Goal: Task Accomplishment & Management: Complete application form

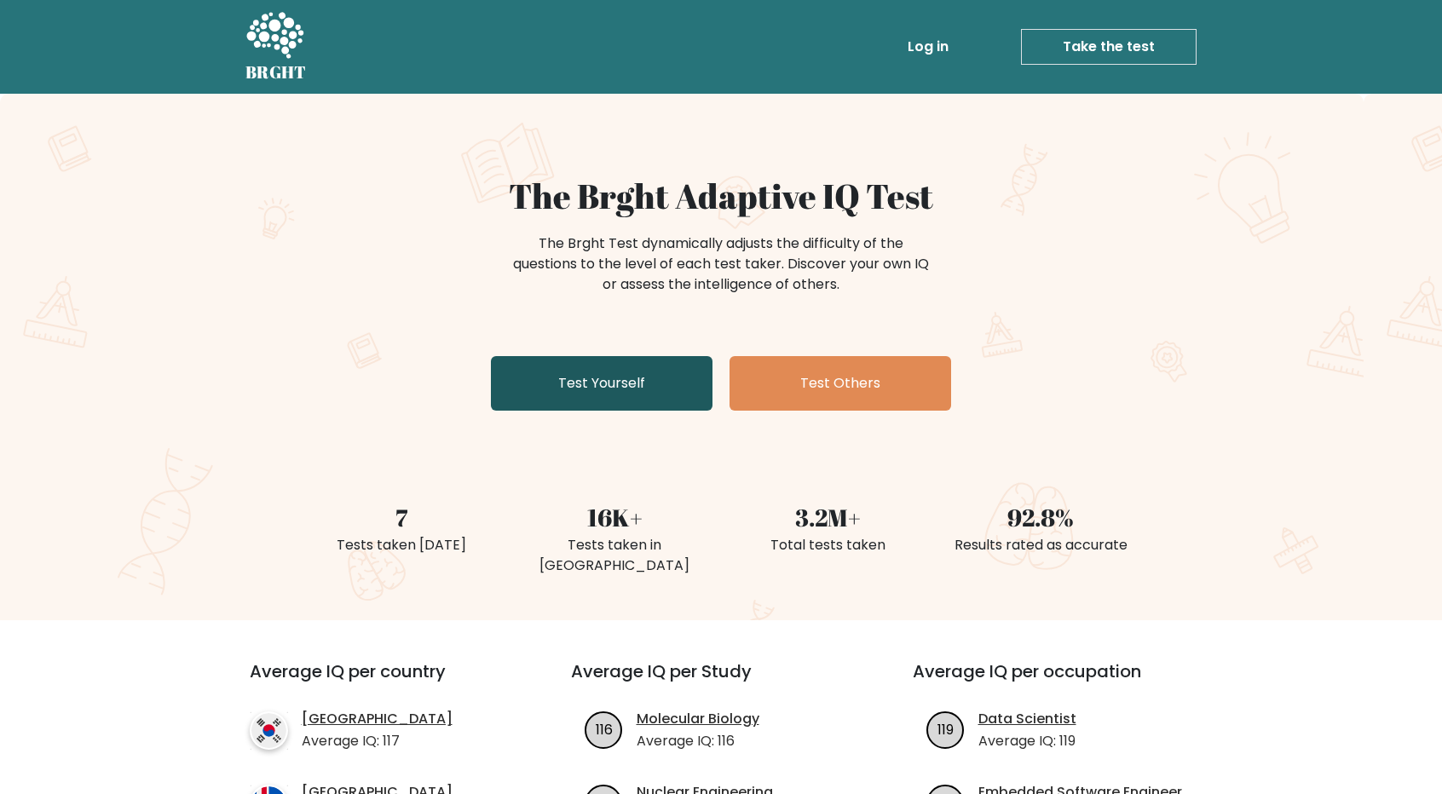
click at [637, 377] on link "Test Yourself" at bounding box center [602, 383] width 222 height 55
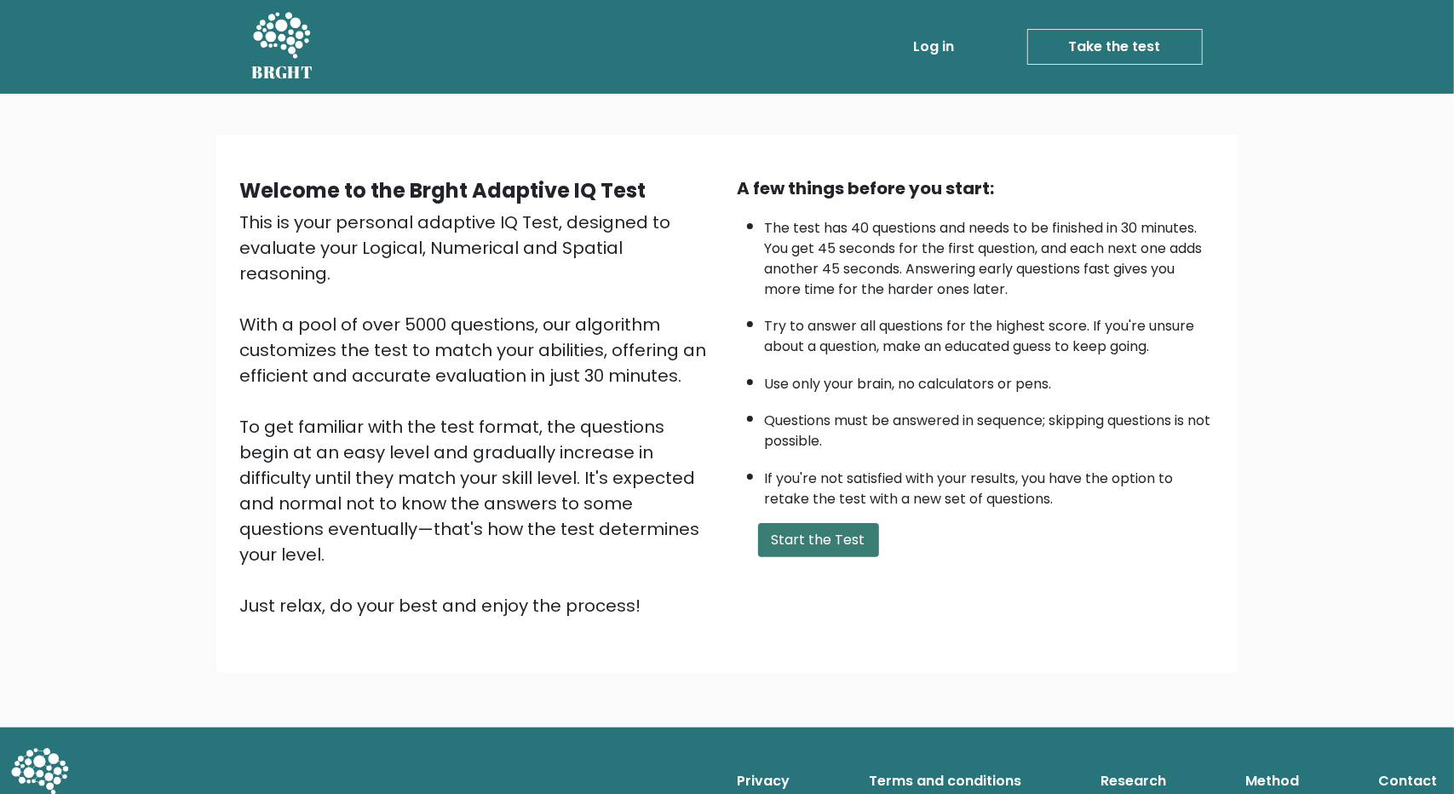
click at [784, 538] on button "Start the Test" at bounding box center [818, 540] width 121 height 34
click at [838, 544] on button "Start the Test" at bounding box center [818, 540] width 121 height 34
click at [838, 538] on button "Start the Test" at bounding box center [818, 540] width 121 height 34
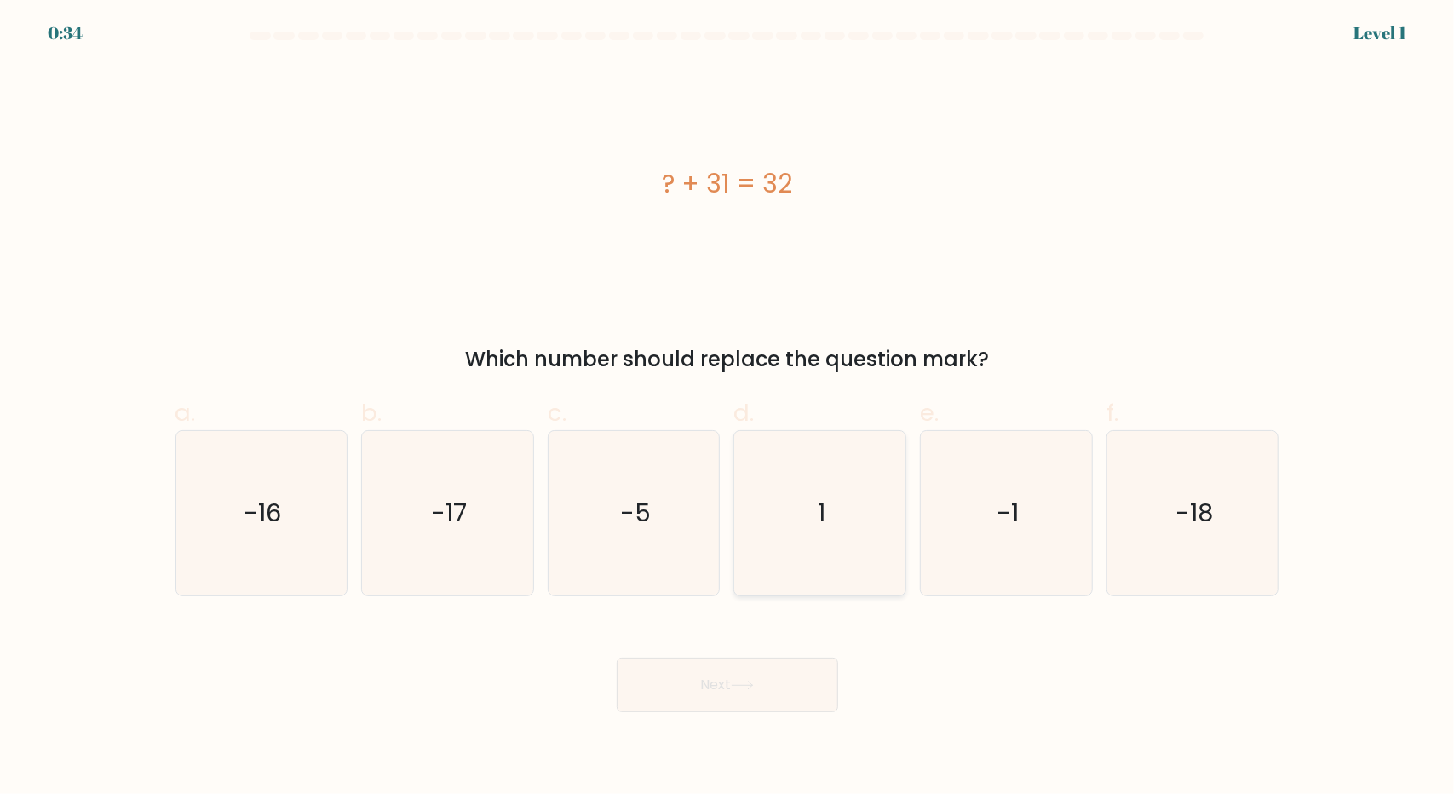
click at [821, 510] on text "1" at bounding box center [822, 513] width 8 height 34
click at [728, 408] on input "d. 1" at bounding box center [728, 402] width 1 height 11
radio input "true"
click at [755, 693] on button "Next" at bounding box center [728, 685] width 222 height 55
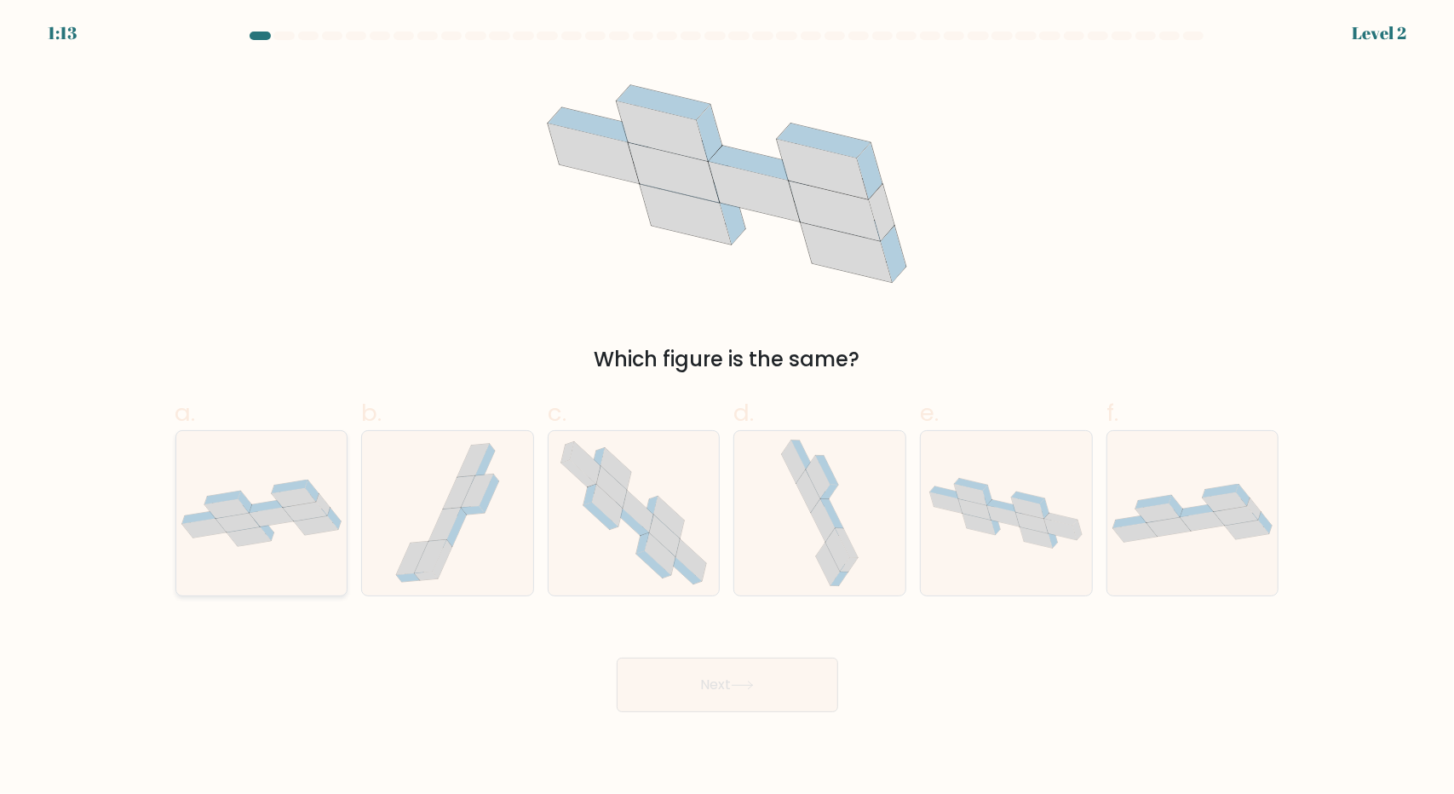
click at [264, 526] on icon at bounding box center [271, 518] width 44 height 20
click at [728, 408] on input "a." at bounding box center [728, 402] width 1 height 11
radio input "true"
click at [784, 690] on button "Next" at bounding box center [728, 685] width 222 height 55
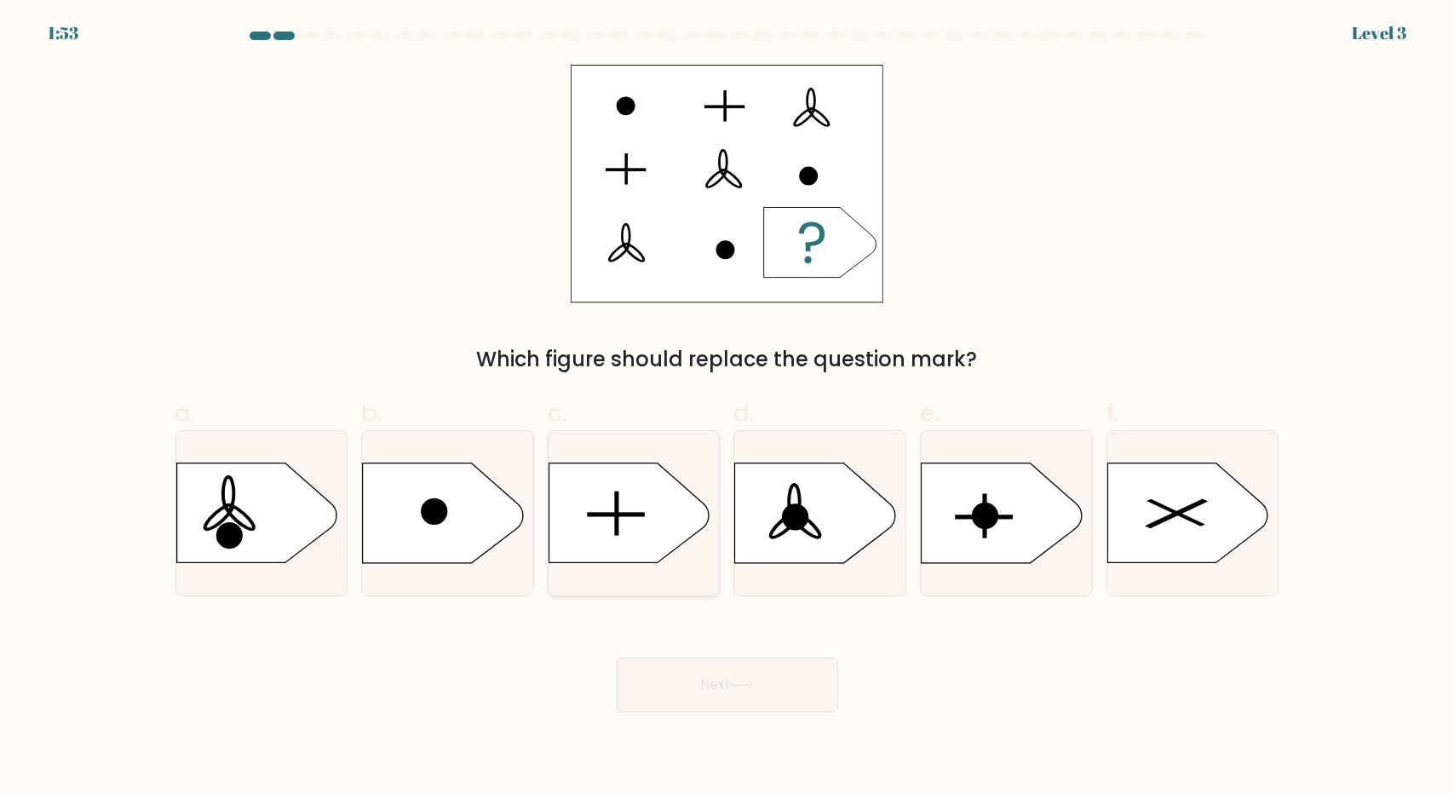
click at [641, 524] on icon at bounding box center [629, 513] width 160 height 100
click at [728, 408] on input "c." at bounding box center [728, 402] width 1 height 11
radio input "true"
click at [750, 677] on button "Next" at bounding box center [728, 685] width 222 height 55
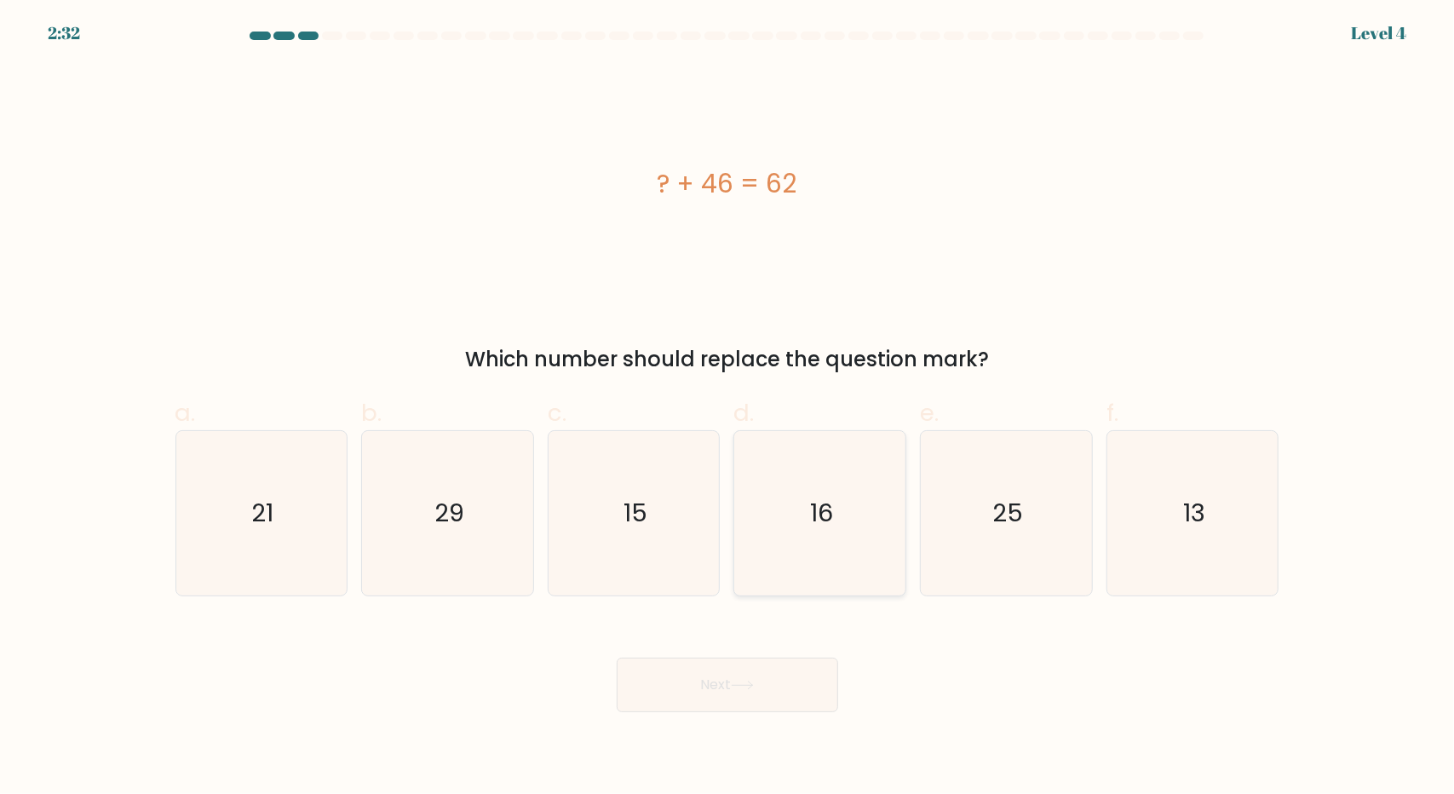
click at [840, 533] on icon "16" at bounding box center [820, 513] width 164 height 164
click at [728, 408] on input "d. 16" at bounding box center [728, 402] width 1 height 11
radio input "true"
click at [777, 675] on button "Next" at bounding box center [728, 685] width 222 height 55
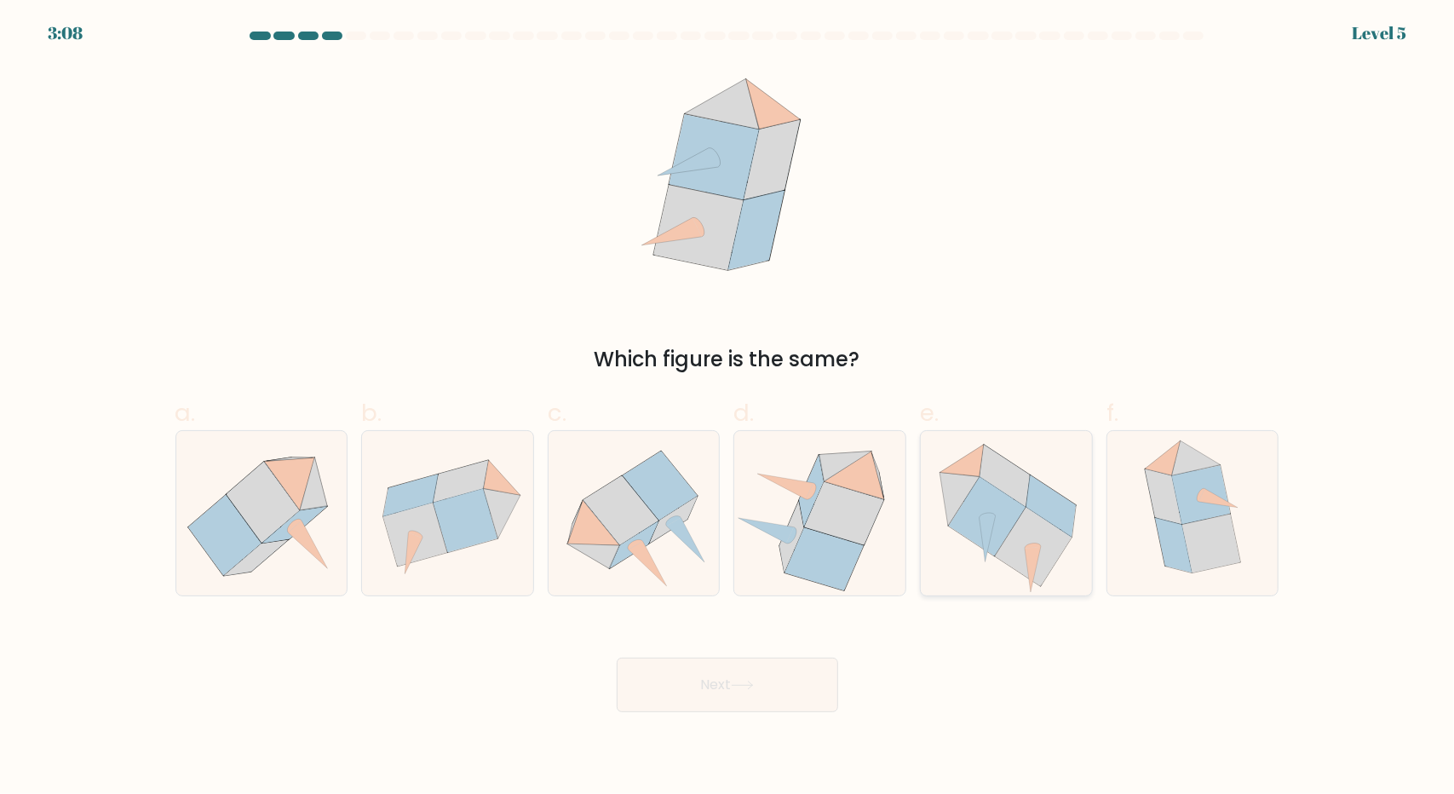
click at [1011, 526] on icon at bounding box center [987, 516] width 77 height 79
click at [728, 408] on input "e." at bounding box center [728, 402] width 1 height 11
radio input "true"
click at [763, 679] on button "Next" at bounding box center [728, 685] width 222 height 55
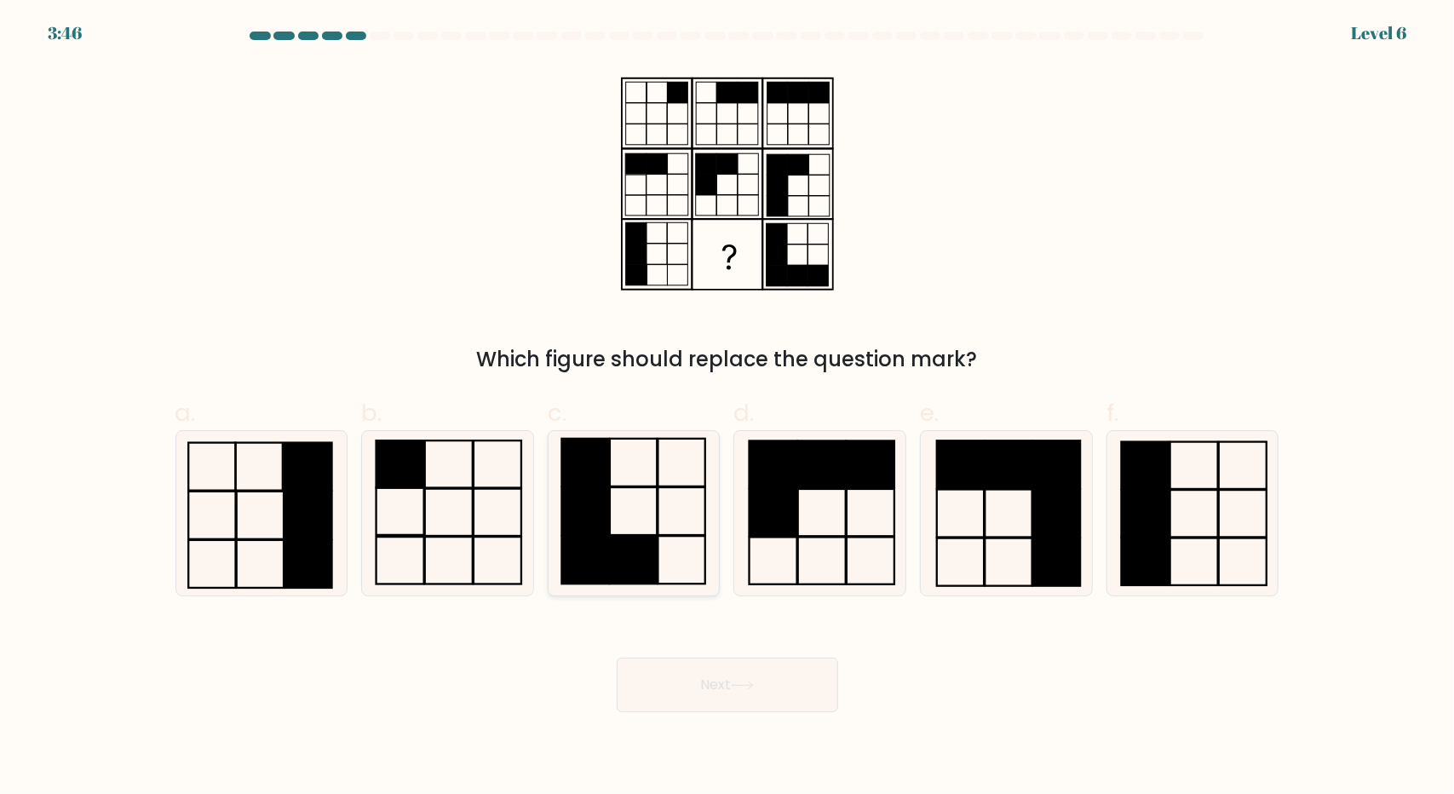
click at [641, 551] on rect at bounding box center [633, 560] width 47 height 48
click at [728, 408] on input "c." at bounding box center [728, 402] width 1 height 11
radio input "true"
click at [762, 682] on button "Next" at bounding box center [728, 685] width 222 height 55
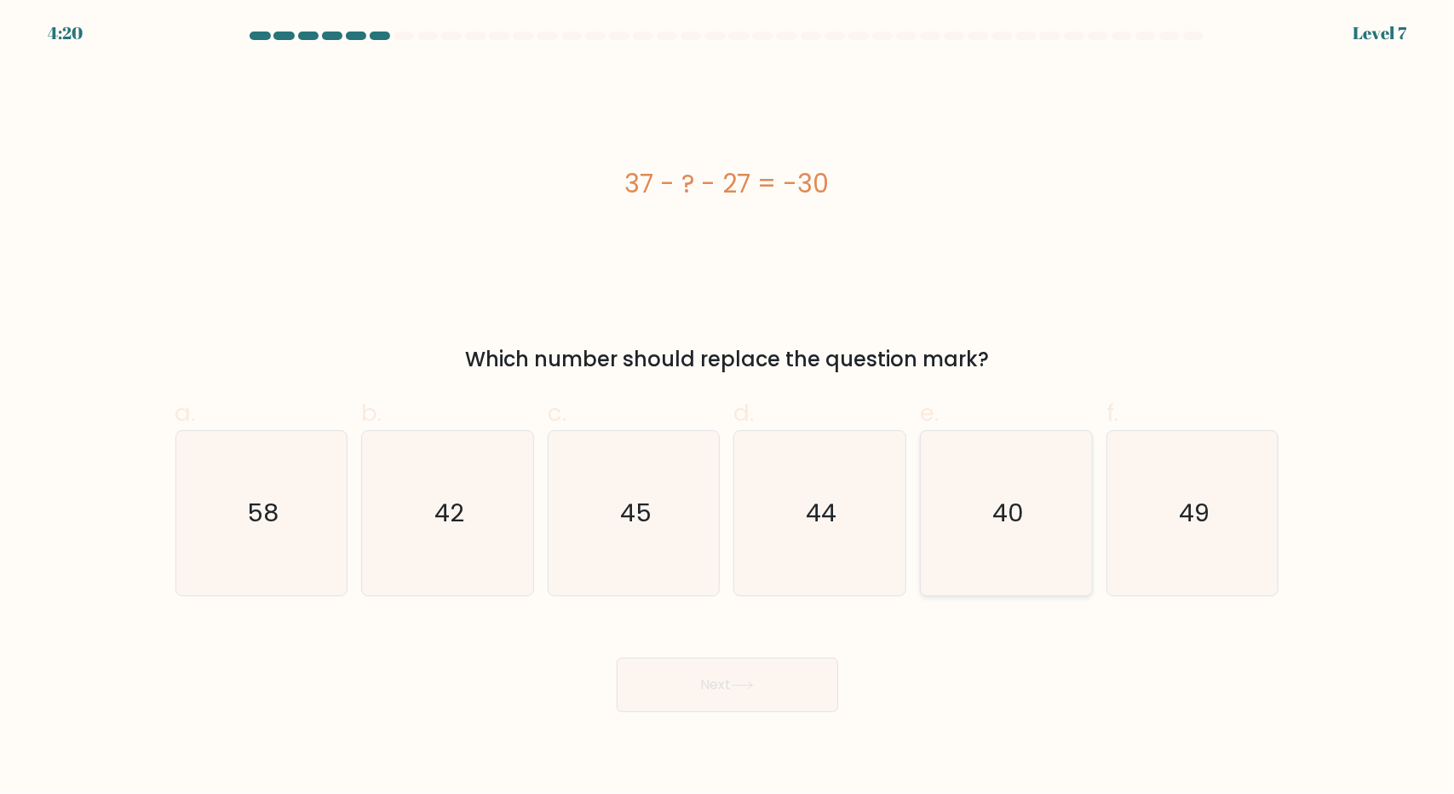
click at [1019, 480] on icon "40" at bounding box center [1006, 513] width 164 height 164
click at [728, 408] on input "e. 40" at bounding box center [728, 402] width 1 height 11
radio input "true"
click at [789, 677] on button "Next" at bounding box center [728, 685] width 222 height 55
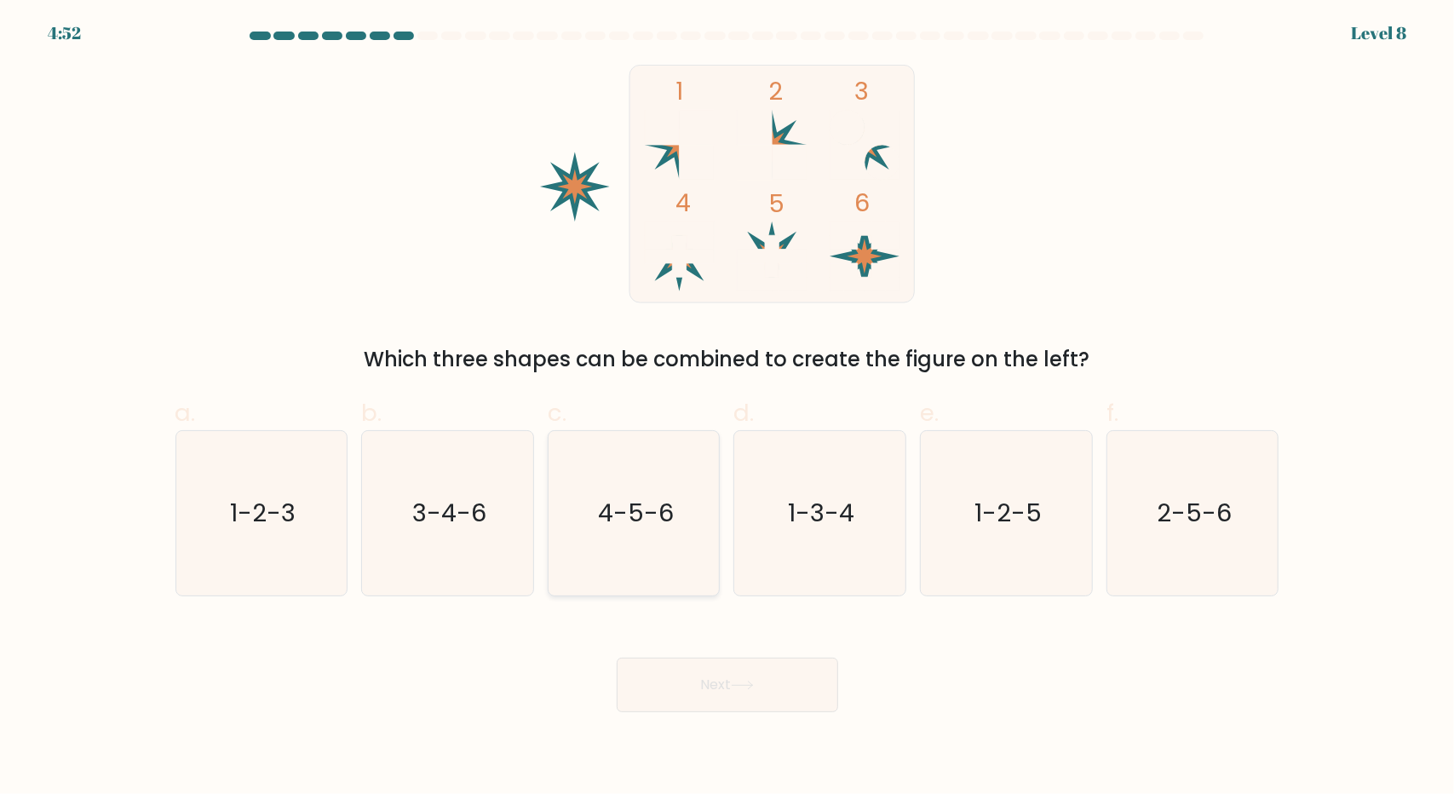
click at [641, 522] on text "4-5-6" at bounding box center [636, 513] width 76 height 34
click at [728, 408] on input "c. 4-5-6" at bounding box center [728, 402] width 1 height 11
radio input "true"
click at [728, 677] on button "Next" at bounding box center [728, 685] width 222 height 55
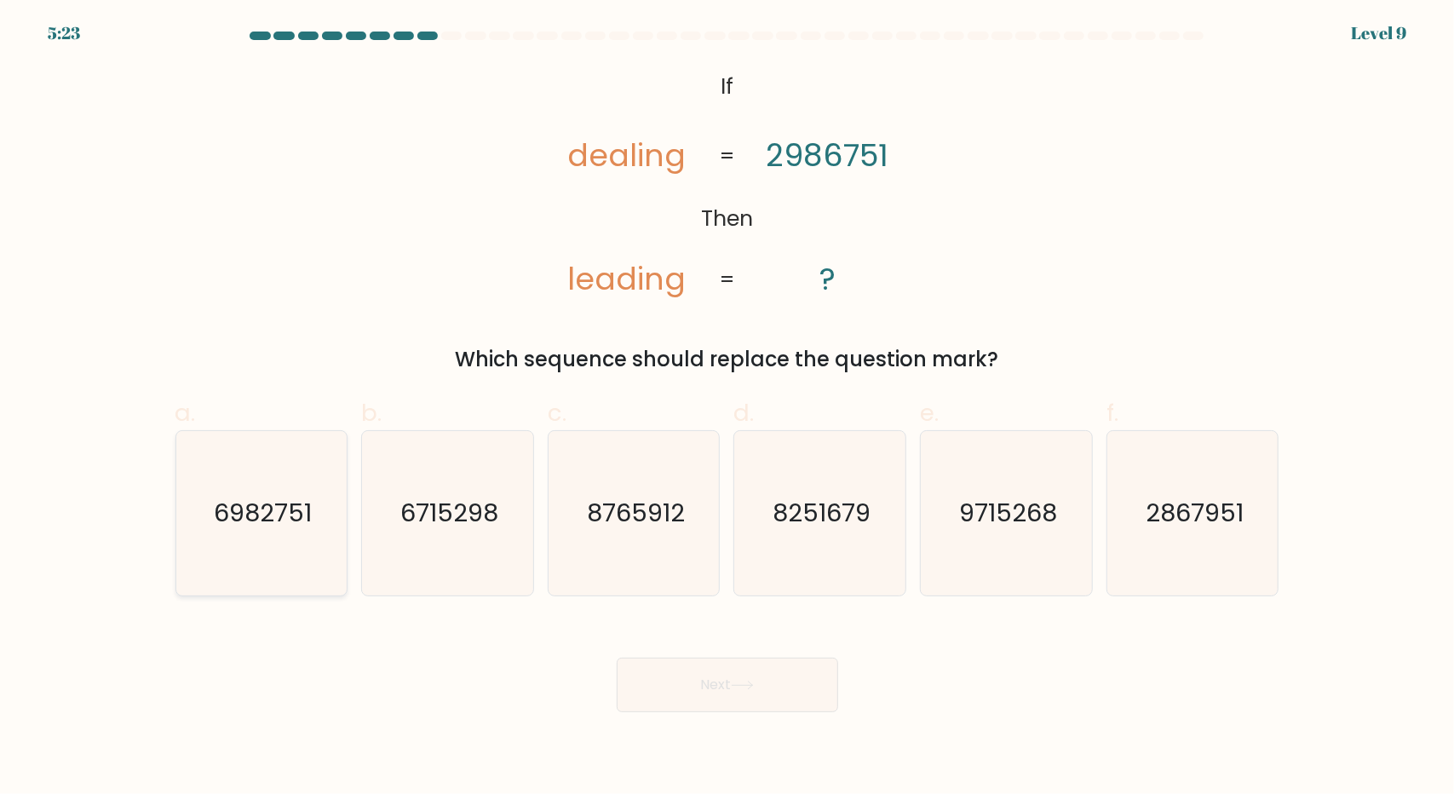
click at [272, 534] on icon "6982751" at bounding box center [261, 513] width 164 height 164
click at [728, 408] on input "a. 6982751" at bounding box center [728, 402] width 1 height 11
radio input "true"
click at [794, 697] on button "Next" at bounding box center [728, 685] width 222 height 55
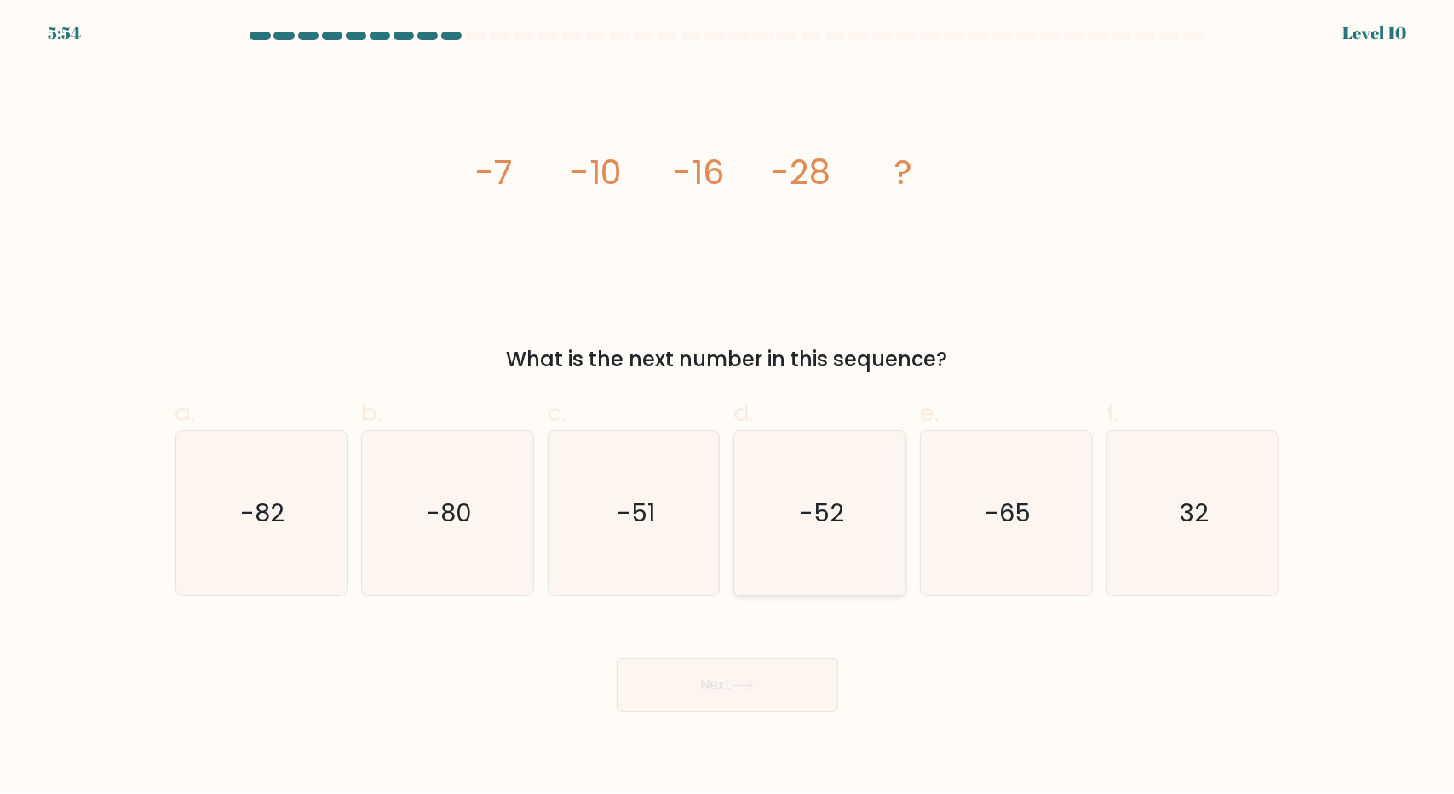
click at [841, 531] on icon "-52" at bounding box center [820, 513] width 164 height 164
click at [728, 408] on input "d. -52" at bounding box center [728, 402] width 1 height 11
radio input "true"
click at [784, 677] on button "Next" at bounding box center [728, 685] width 222 height 55
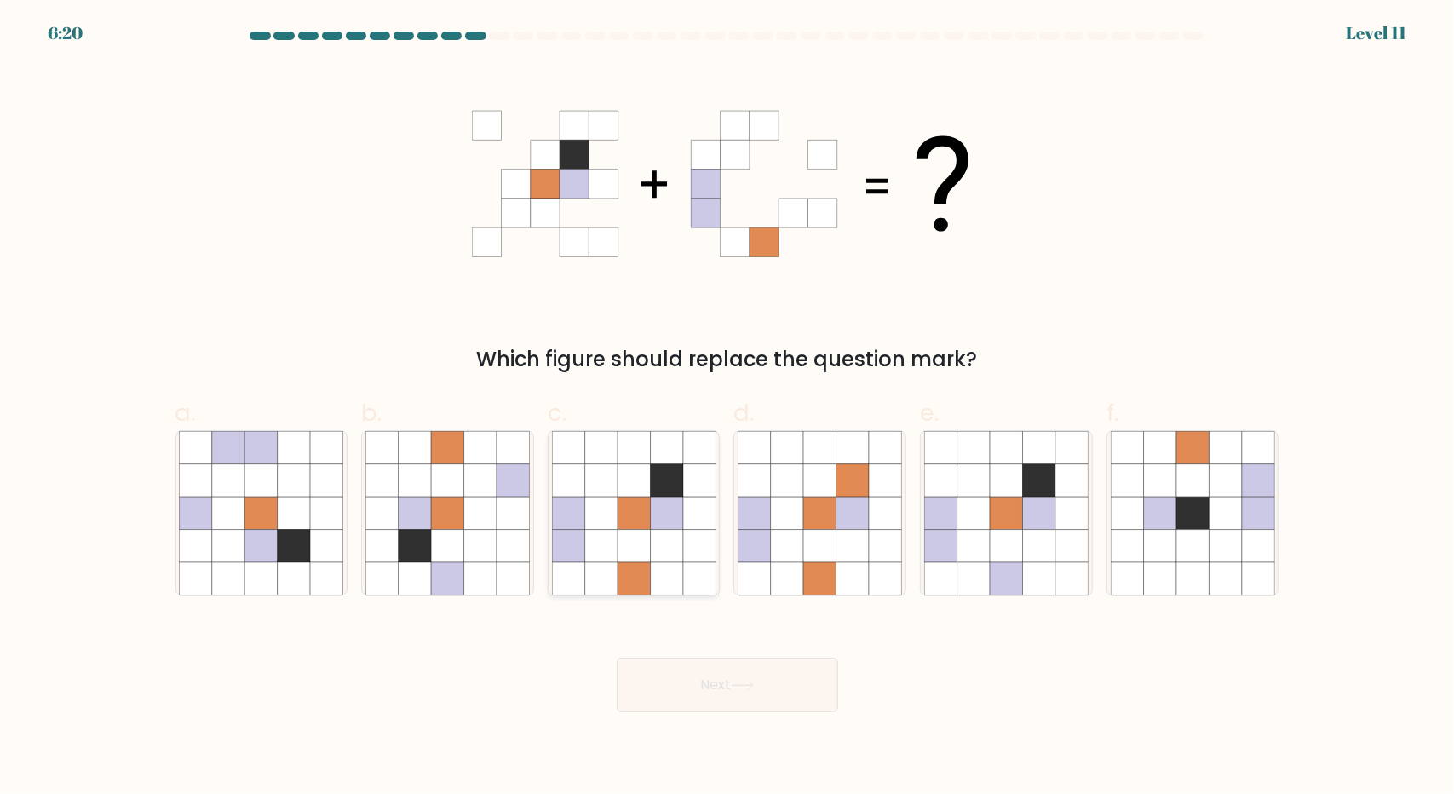
click at [658, 533] on icon at bounding box center [666, 546] width 32 height 32
click at [728, 408] on input "c." at bounding box center [728, 402] width 1 height 11
radio input "true"
click at [787, 687] on button "Next" at bounding box center [728, 685] width 222 height 55
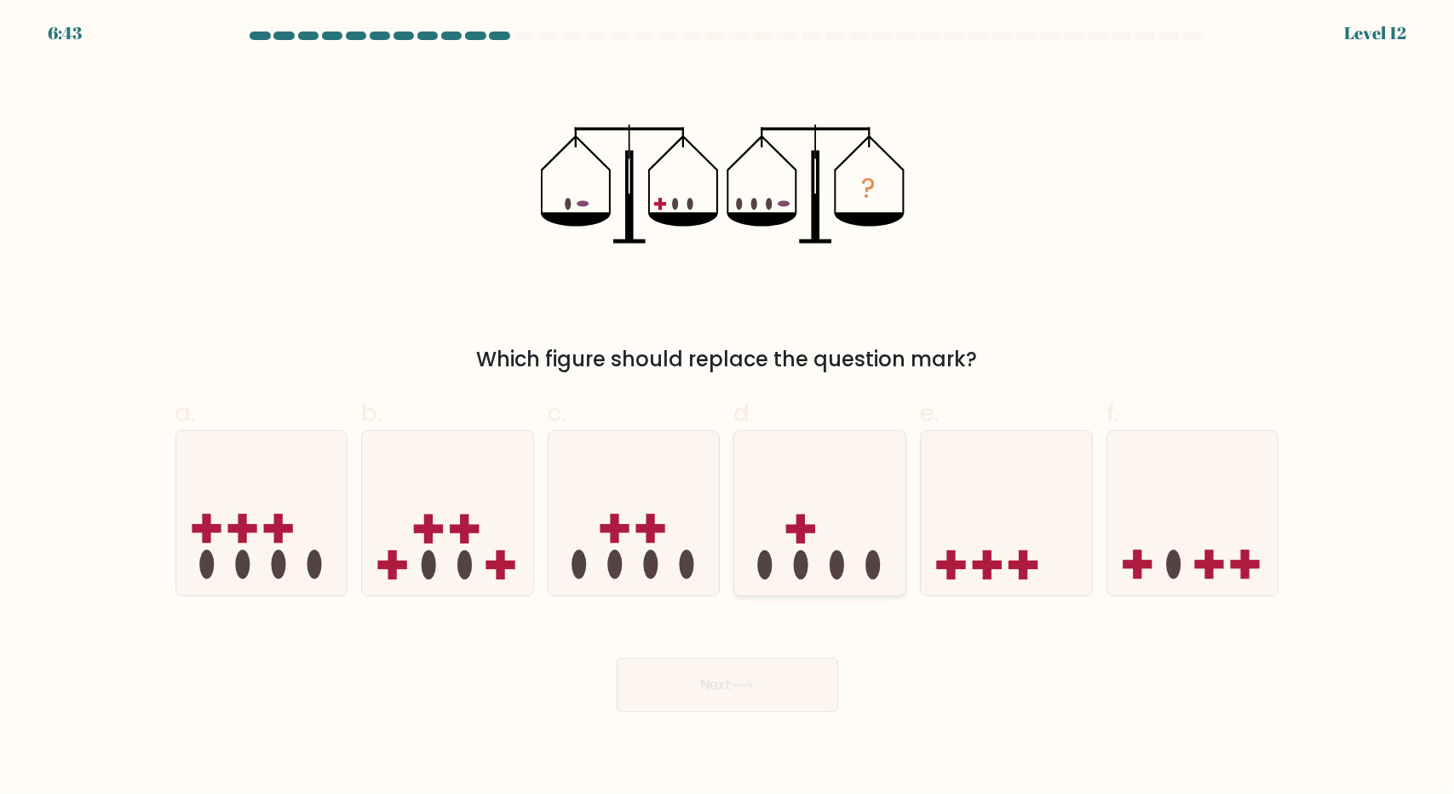
click at [811, 533] on rect at bounding box center [800, 529] width 29 height 9
click at [728, 408] on input "d." at bounding box center [728, 402] width 1 height 11
radio input "true"
click at [770, 672] on button "Next" at bounding box center [728, 685] width 222 height 55
click at [709, 682] on button "Next" at bounding box center [728, 685] width 222 height 55
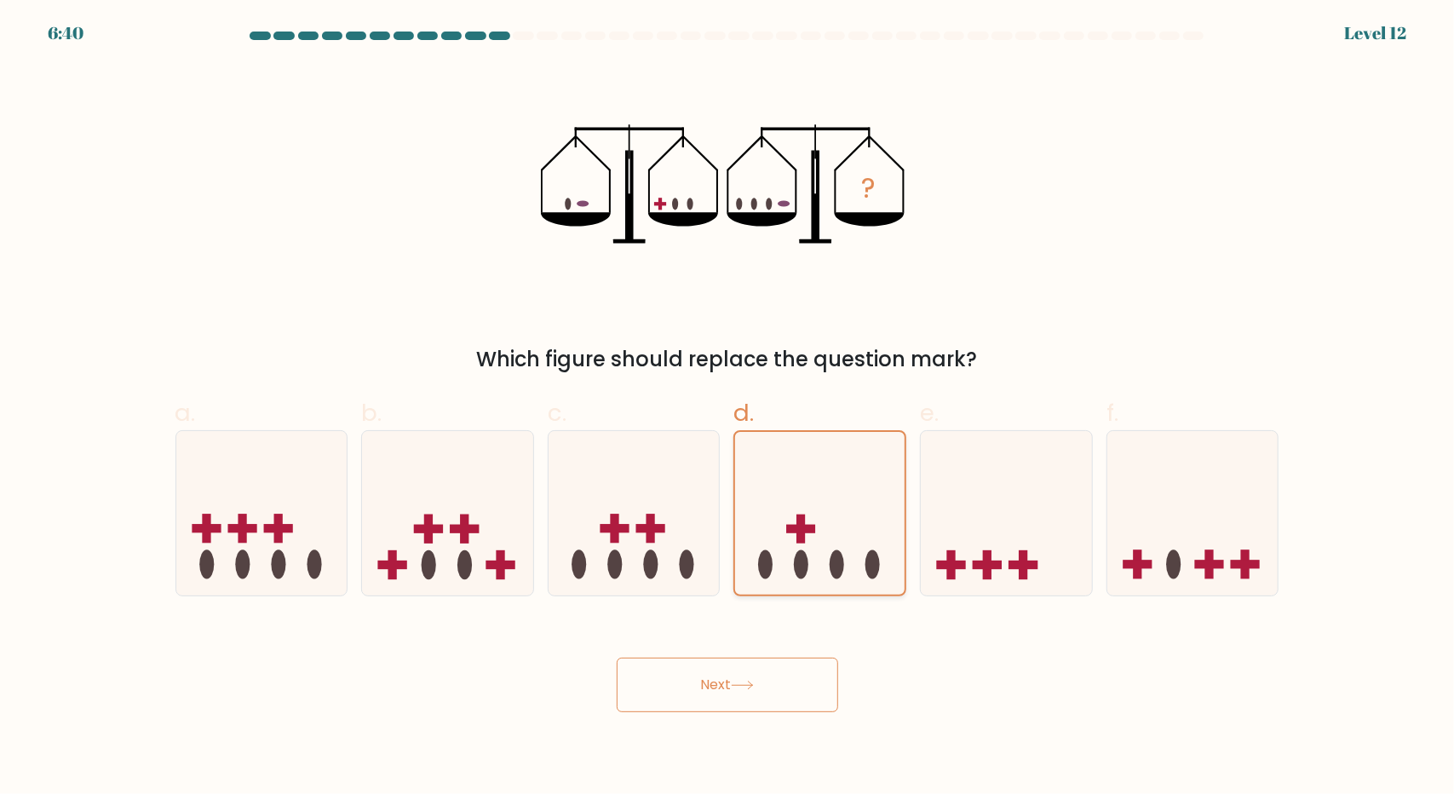
click at [774, 565] on icon at bounding box center [820, 513] width 170 height 141
click at [728, 408] on input "d." at bounding box center [728, 402] width 1 height 11
click at [711, 682] on button "Next" at bounding box center [728, 685] width 222 height 55
click at [693, 496] on icon at bounding box center [634, 512] width 171 height 141
click at [728, 408] on input "c." at bounding box center [728, 402] width 1 height 11
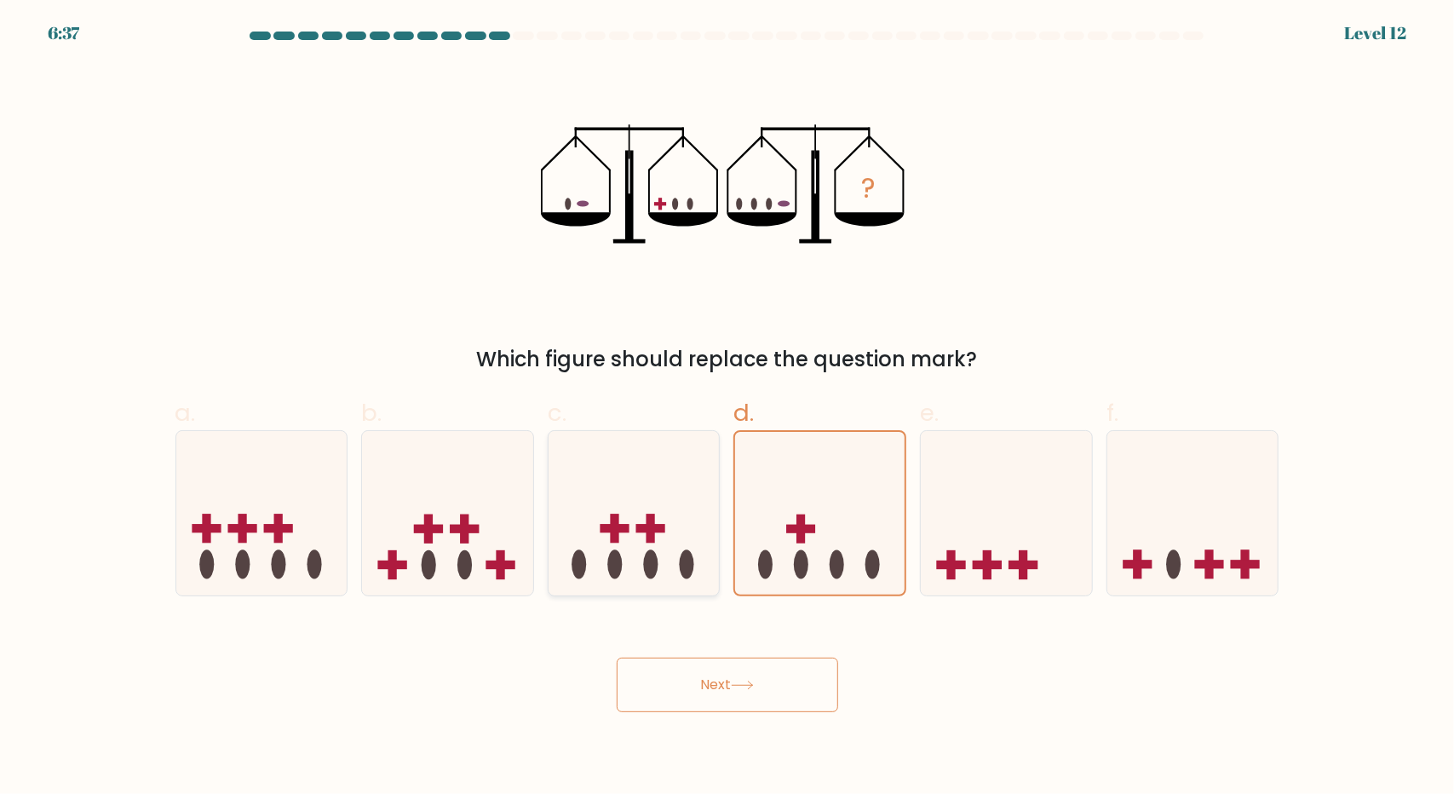
radio input "true"
click at [828, 492] on icon at bounding box center [819, 512] width 171 height 141
click at [728, 408] on input "d." at bounding box center [728, 402] width 1 height 11
radio input "true"
click at [724, 690] on button "Next" at bounding box center [728, 685] width 222 height 55
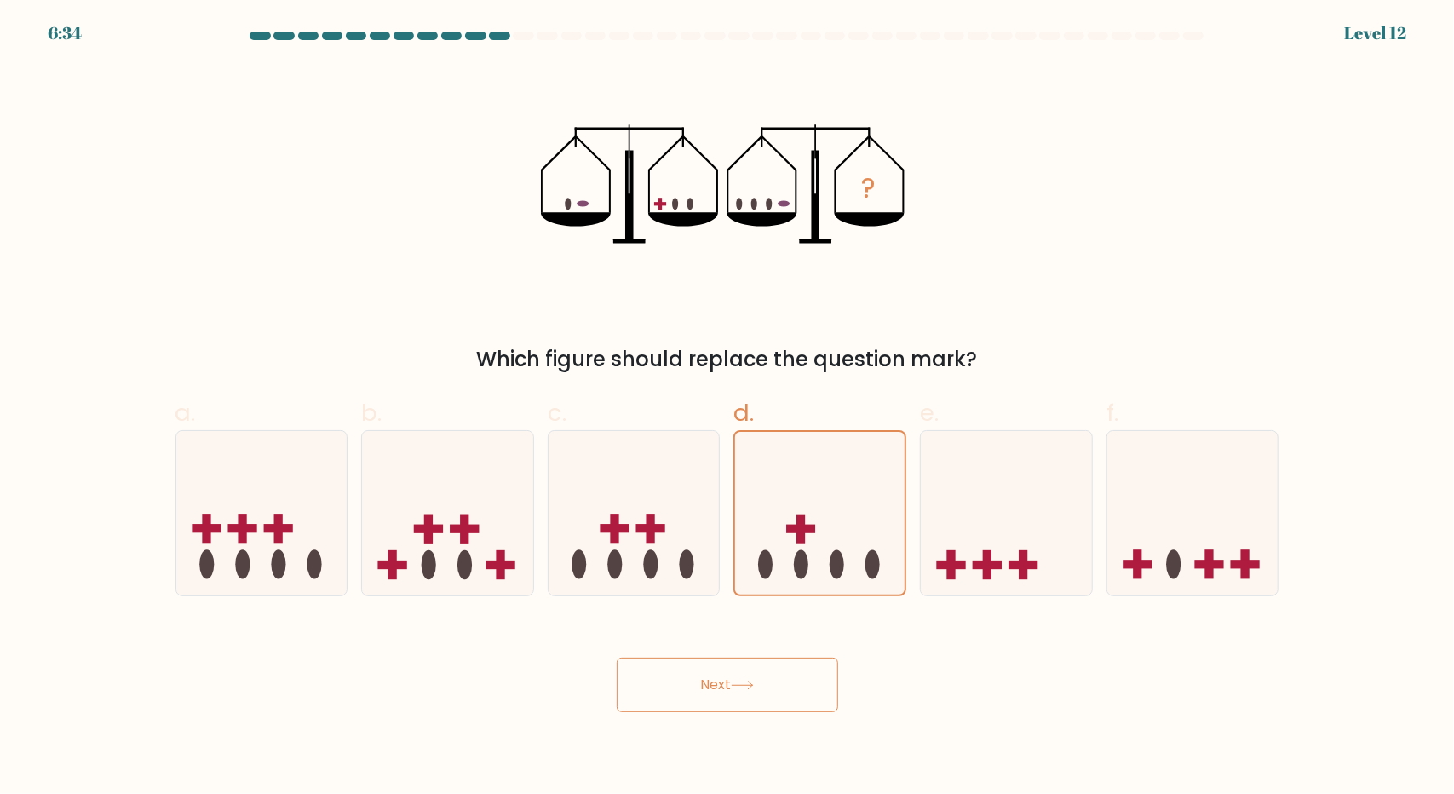
click at [806, 188] on icon "?" at bounding box center [727, 184] width 372 height 239
click at [780, 689] on button "Next" at bounding box center [728, 685] width 222 height 55
click at [779, 689] on button "Next" at bounding box center [728, 685] width 222 height 55
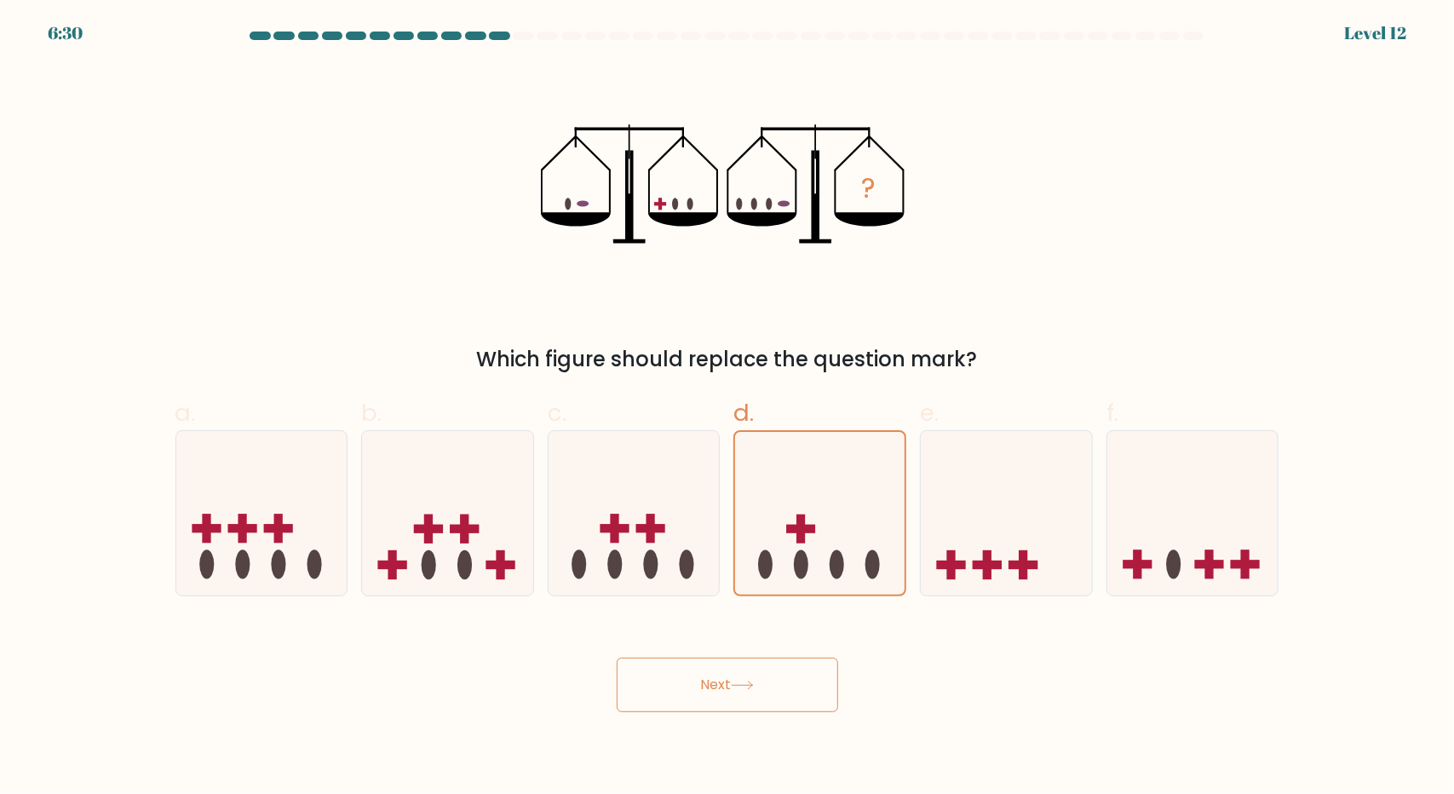
click at [778, 689] on button "Next" at bounding box center [728, 685] width 222 height 55
click at [777, 689] on button "Next" at bounding box center [728, 685] width 222 height 55
drag, startPoint x: 777, startPoint y: 689, endPoint x: 601, endPoint y: 442, distance: 303.6
click at [776, 689] on button "Next" at bounding box center [728, 685] width 222 height 55
click at [837, 518] on icon at bounding box center [820, 513] width 170 height 141
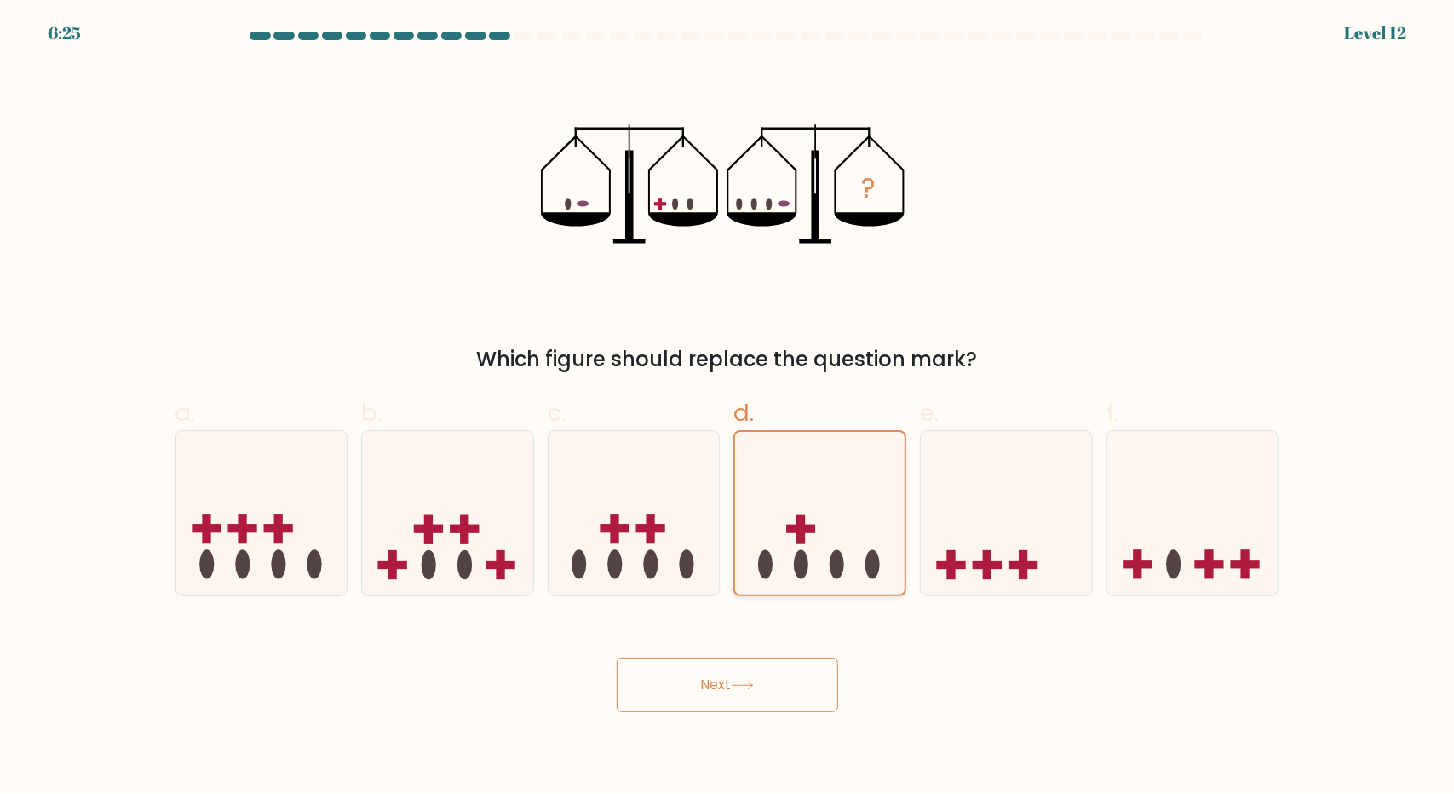
click at [728, 408] on input "d." at bounding box center [728, 402] width 1 height 11
click at [836, 518] on icon at bounding box center [820, 513] width 170 height 141
click at [728, 408] on input "d." at bounding box center [728, 402] width 1 height 11
click at [835, 518] on icon at bounding box center [820, 513] width 170 height 141
click at [728, 408] on input "d." at bounding box center [728, 402] width 1 height 11
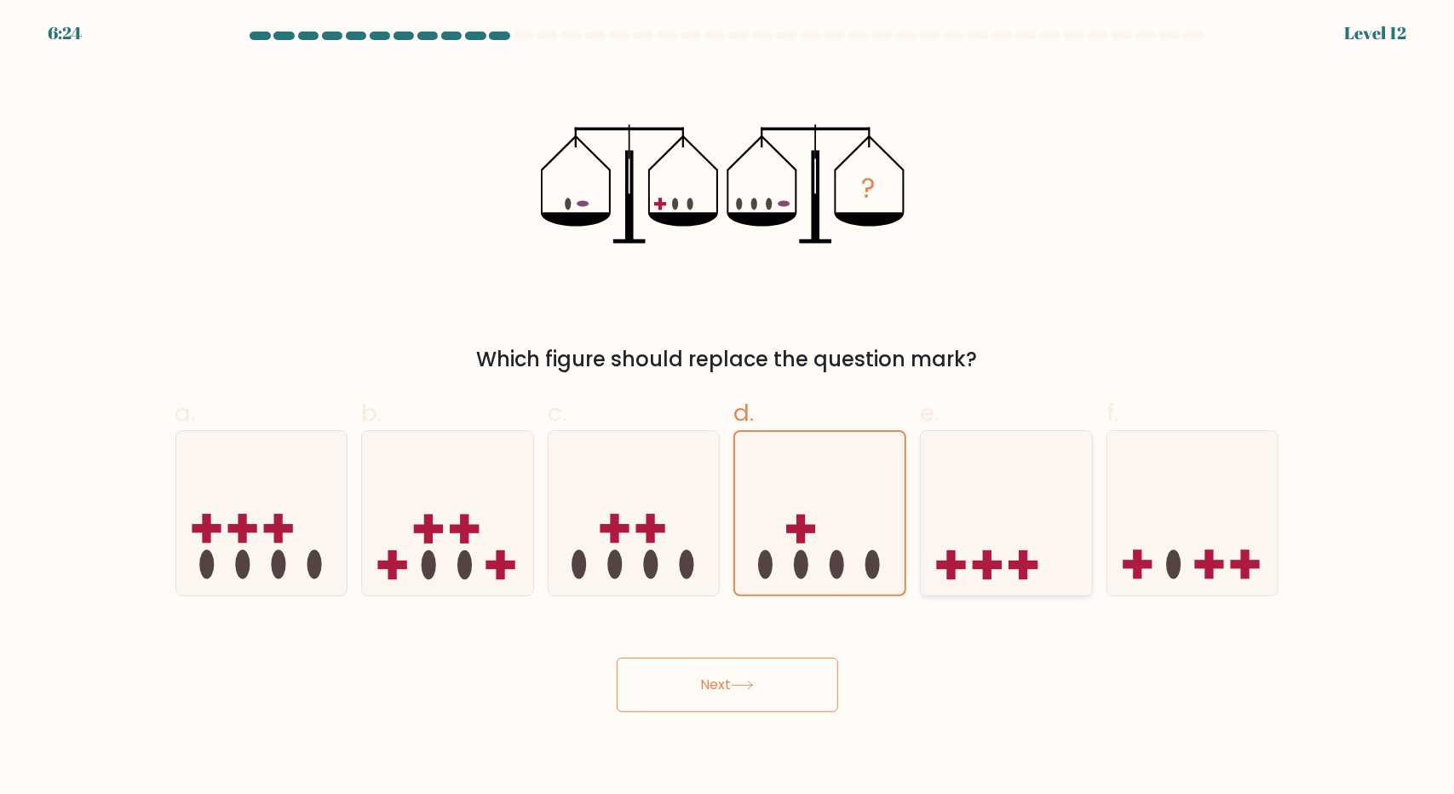
click at [989, 504] on icon at bounding box center [1006, 512] width 171 height 141
click at [728, 408] on input "e." at bounding box center [728, 402] width 1 height 11
radio input "true"
click at [1156, 459] on icon at bounding box center [1193, 512] width 171 height 141
click at [728, 408] on input "f." at bounding box center [728, 402] width 1 height 11
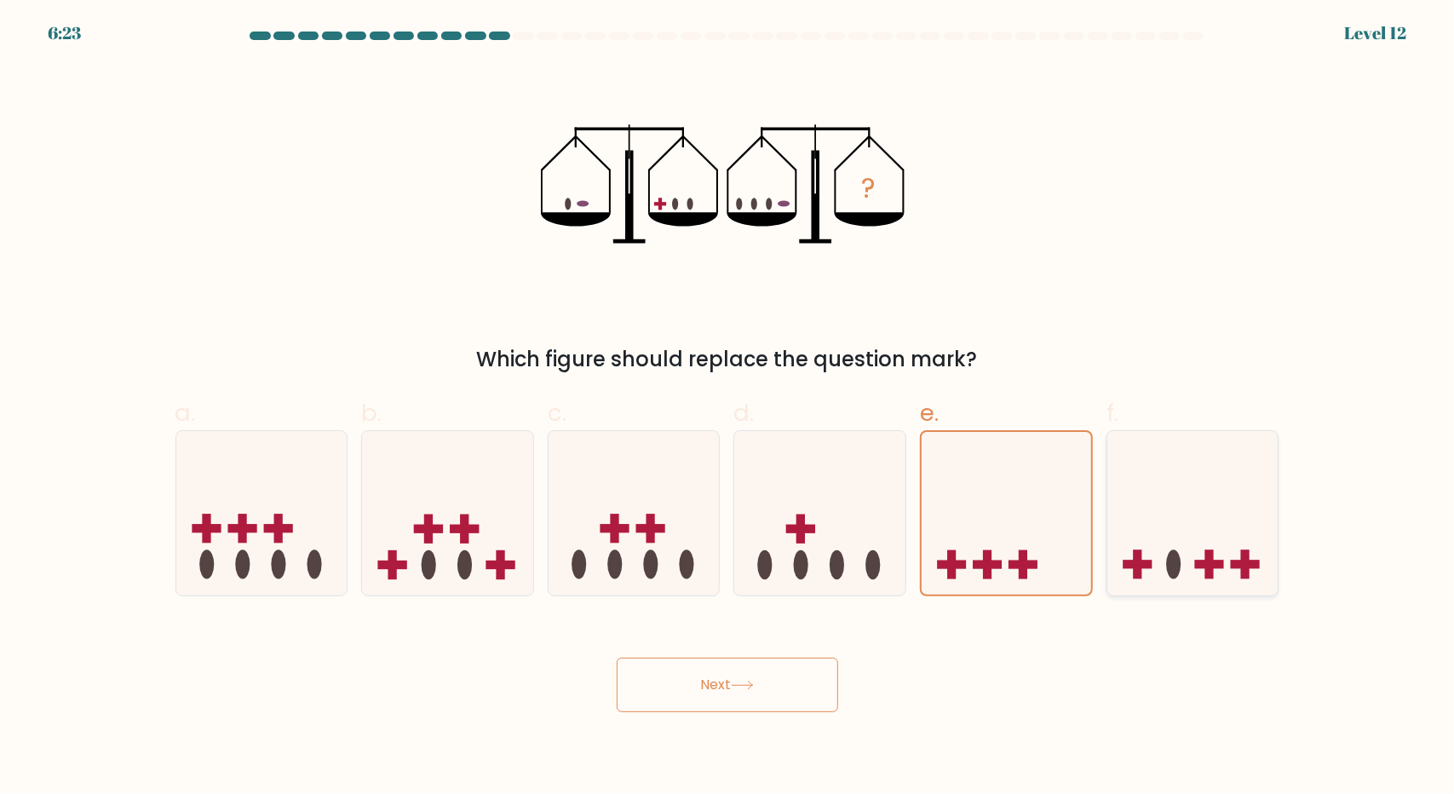
radio input "true"
click at [864, 493] on icon at bounding box center [819, 512] width 171 height 141
click at [728, 408] on input "d." at bounding box center [728, 402] width 1 height 11
radio input "true"
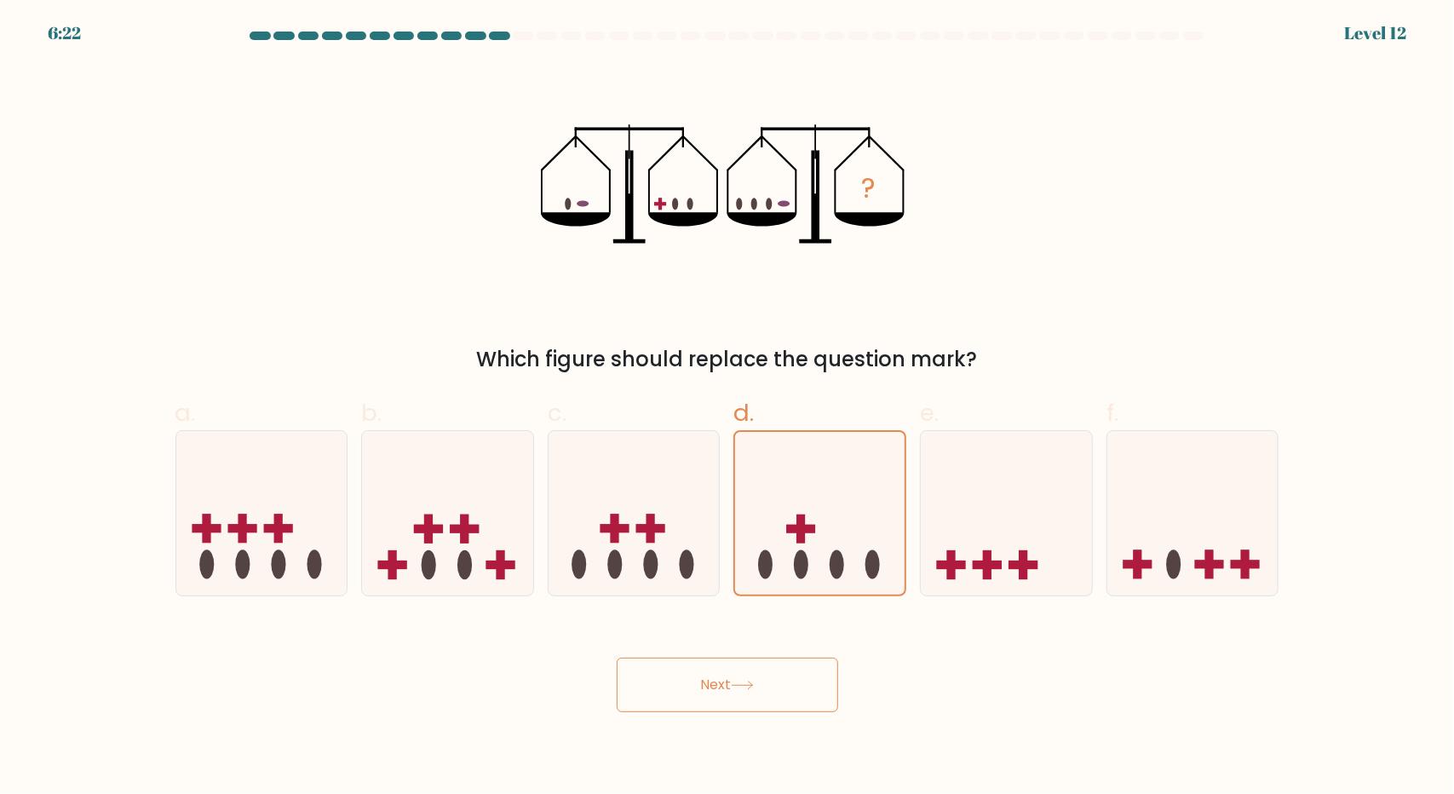
click at [727, 688] on button "Next" at bounding box center [728, 685] width 222 height 55
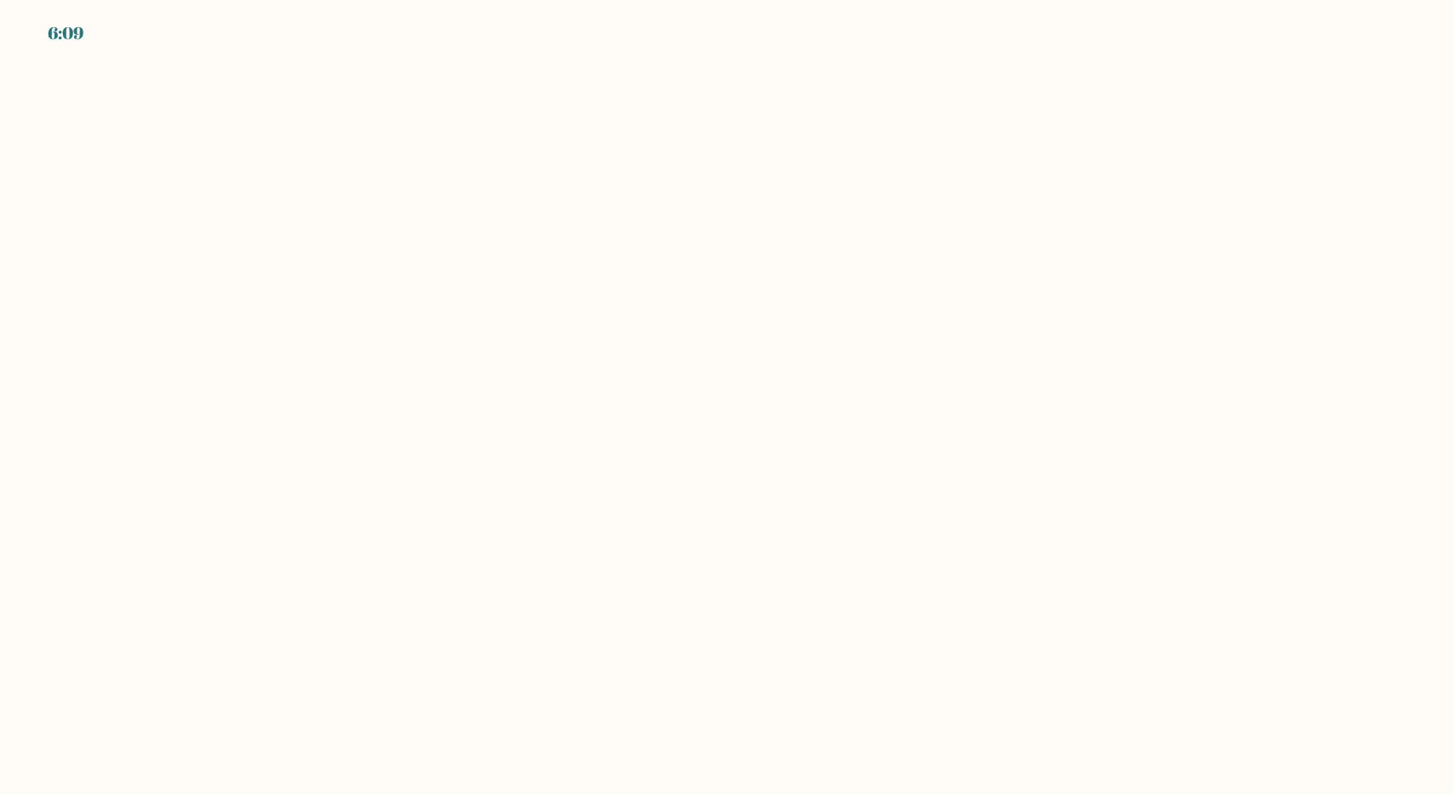
click at [677, 377] on body "6:09" at bounding box center [727, 397] width 1454 height 794
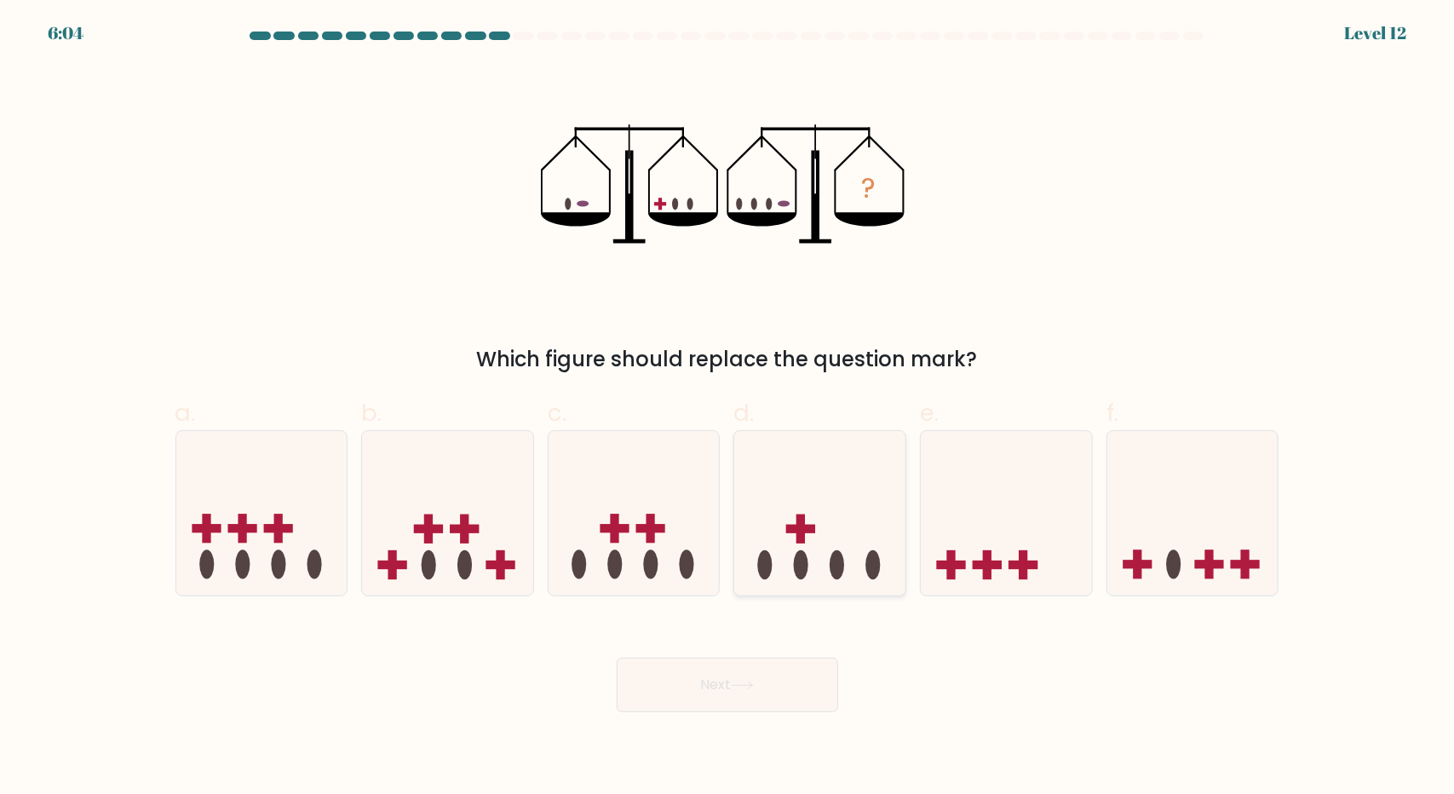
click at [832, 502] on icon at bounding box center [819, 512] width 171 height 141
click at [728, 408] on input "d." at bounding box center [728, 402] width 1 height 11
radio input "true"
click at [723, 688] on button "Next" at bounding box center [728, 685] width 222 height 55
click at [723, 683] on button "Next" at bounding box center [728, 685] width 222 height 55
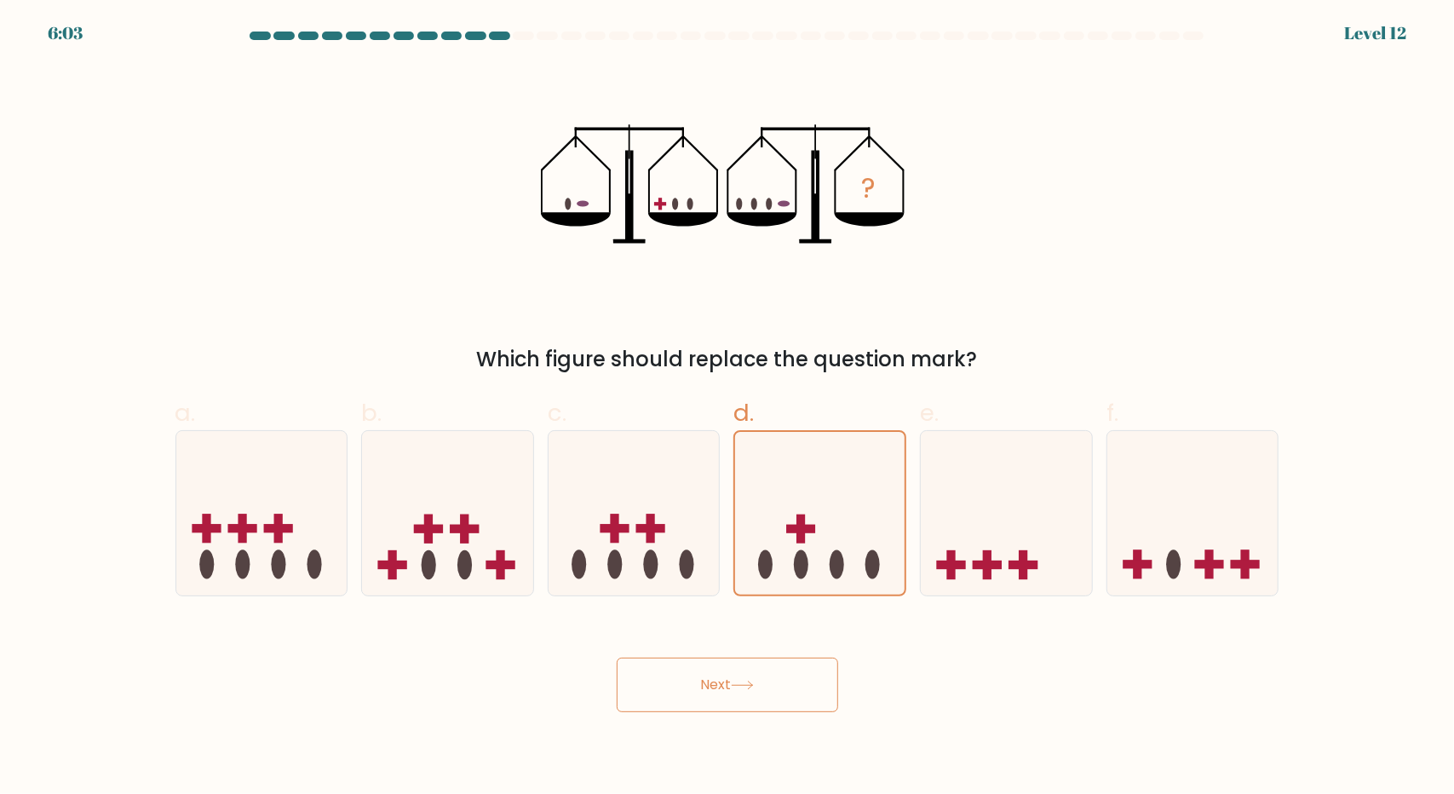
click at [723, 683] on button "Next" at bounding box center [728, 685] width 222 height 55
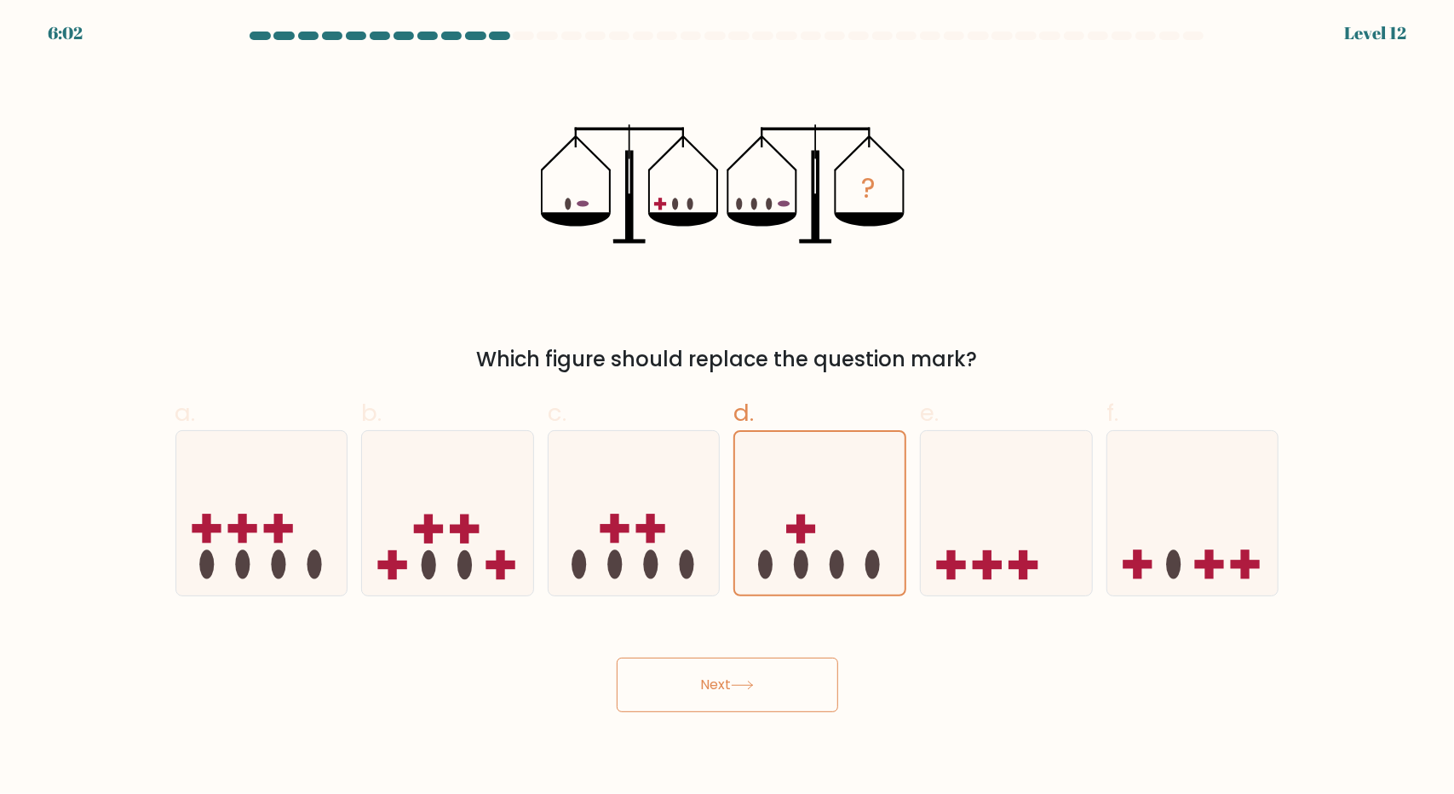
click at [723, 683] on button "Next" at bounding box center [728, 685] width 222 height 55
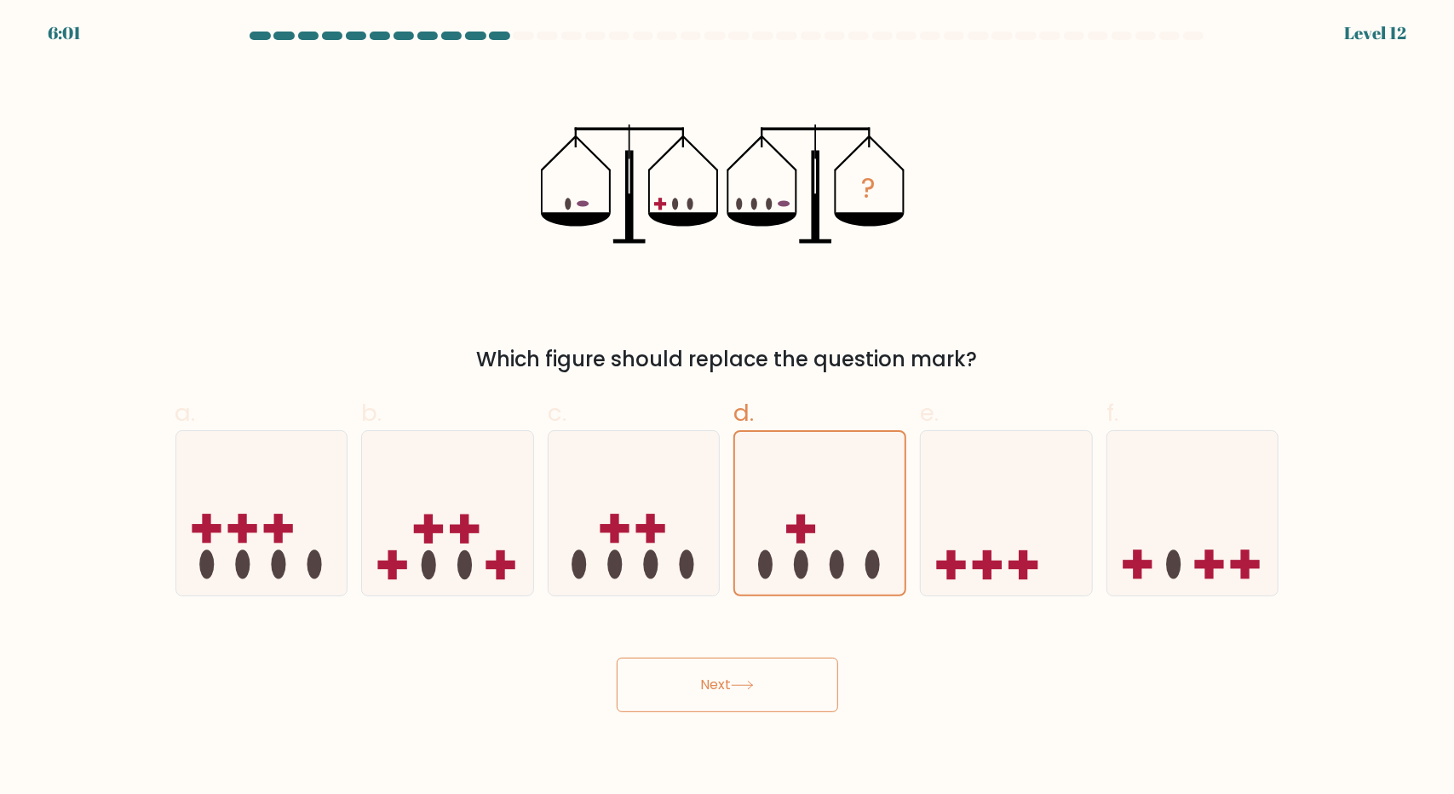
click at [723, 683] on button "Next" at bounding box center [728, 685] width 222 height 55
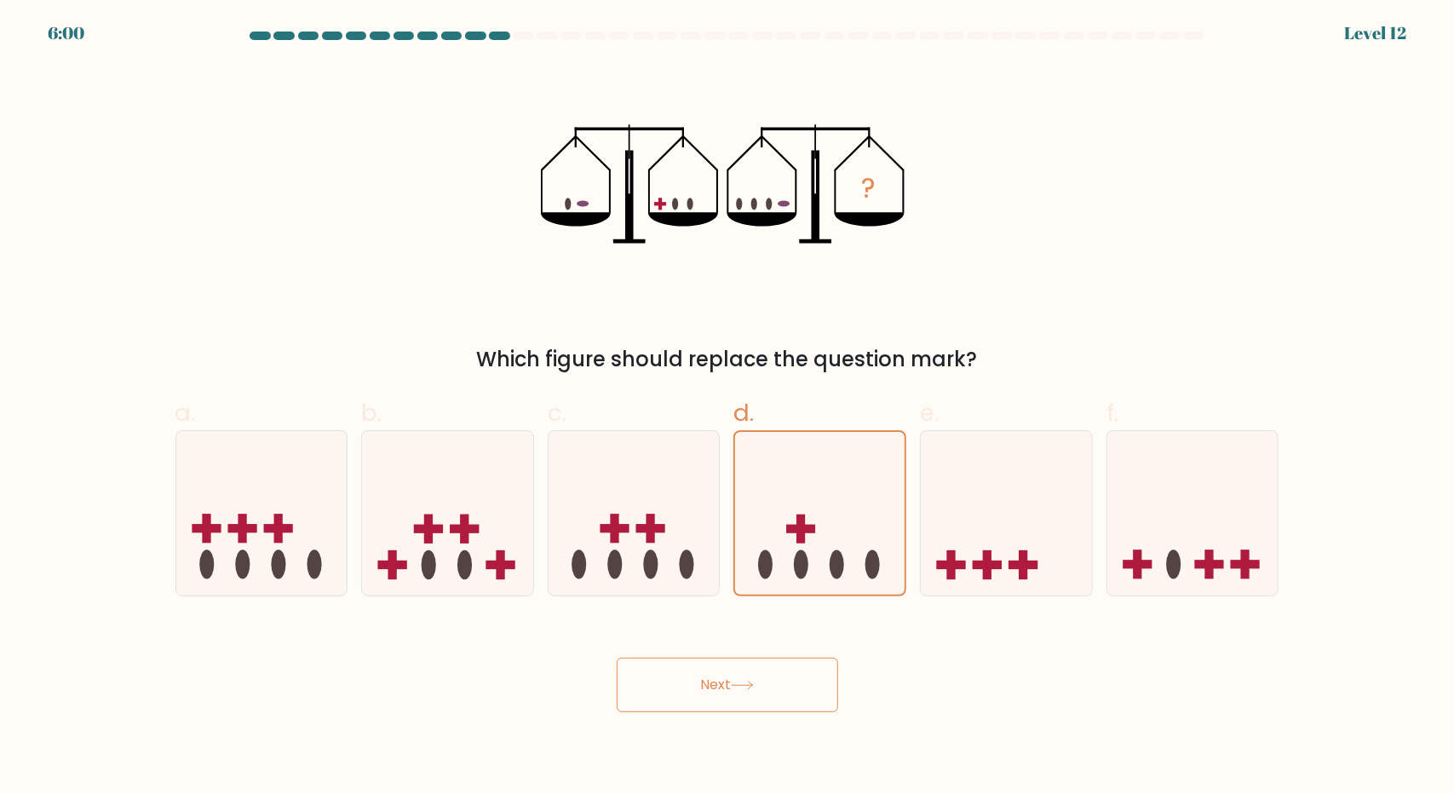
click at [723, 683] on button "Next" at bounding box center [728, 685] width 222 height 55
click at [735, 671] on button "Next" at bounding box center [728, 685] width 222 height 55
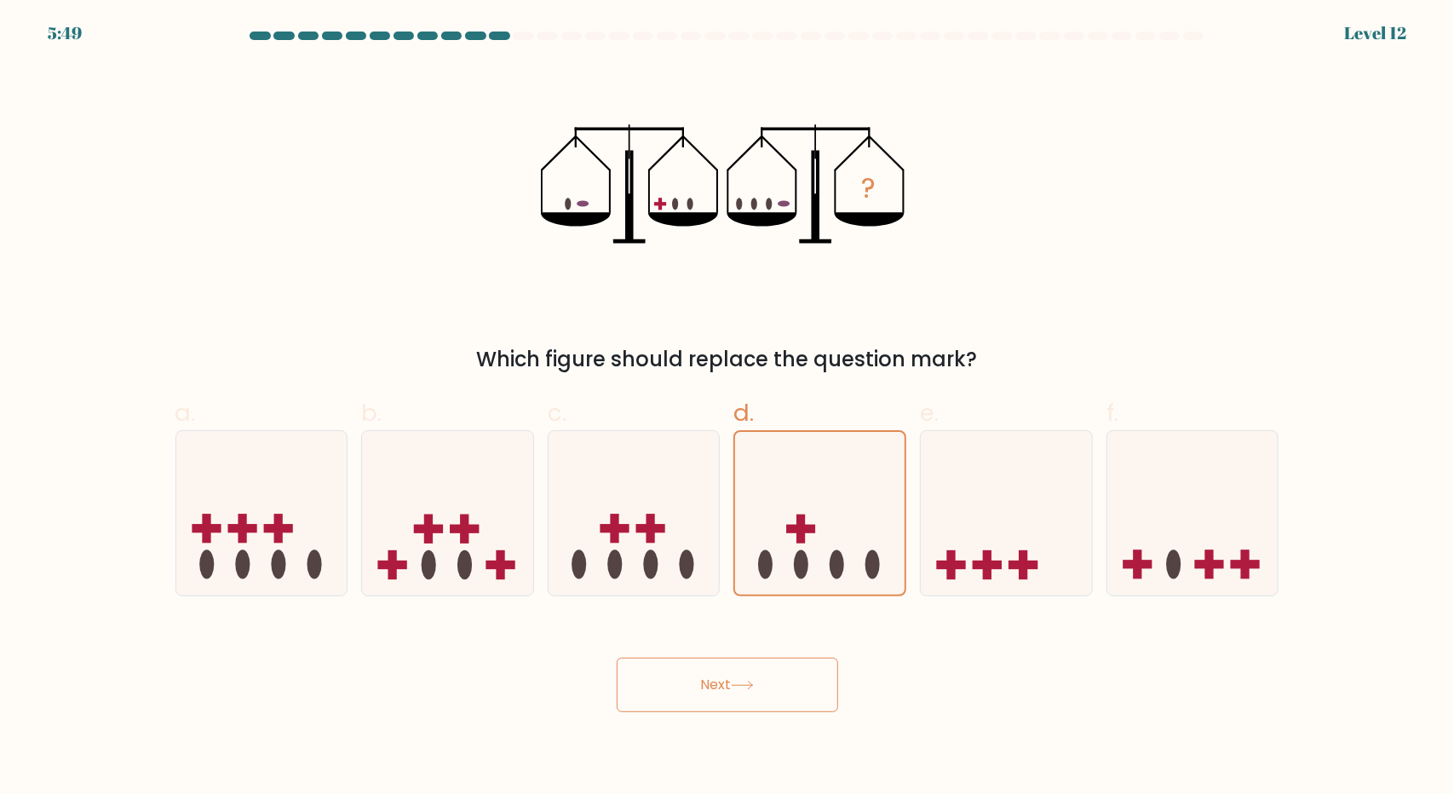
click at [735, 671] on button "Next" at bounding box center [728, 685] width 222 height 55
drag, startPoint x: 735, startPoint y: 671, endPoint x: 699, endPoint y: 553, distance: 123.2
click at [734, 671] on button "Next" at bounding box center [728, 685] width 222 height 55
click at [682, 521] on icon at bounding box center [634, 512] width 171 height 141
click at [728, 408] on input "c." at bounding box center [728, 402] width 1 height 11
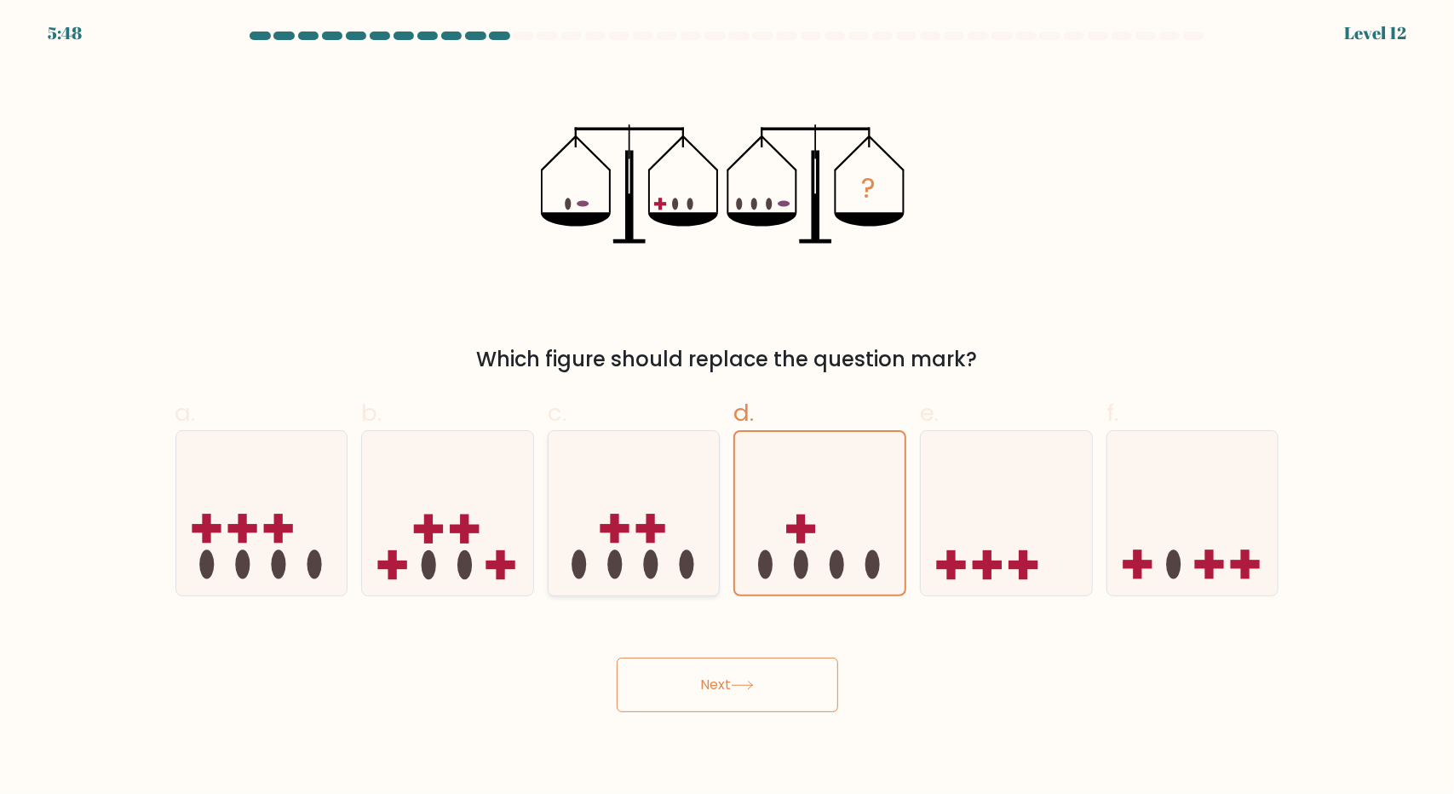
radio input "true"
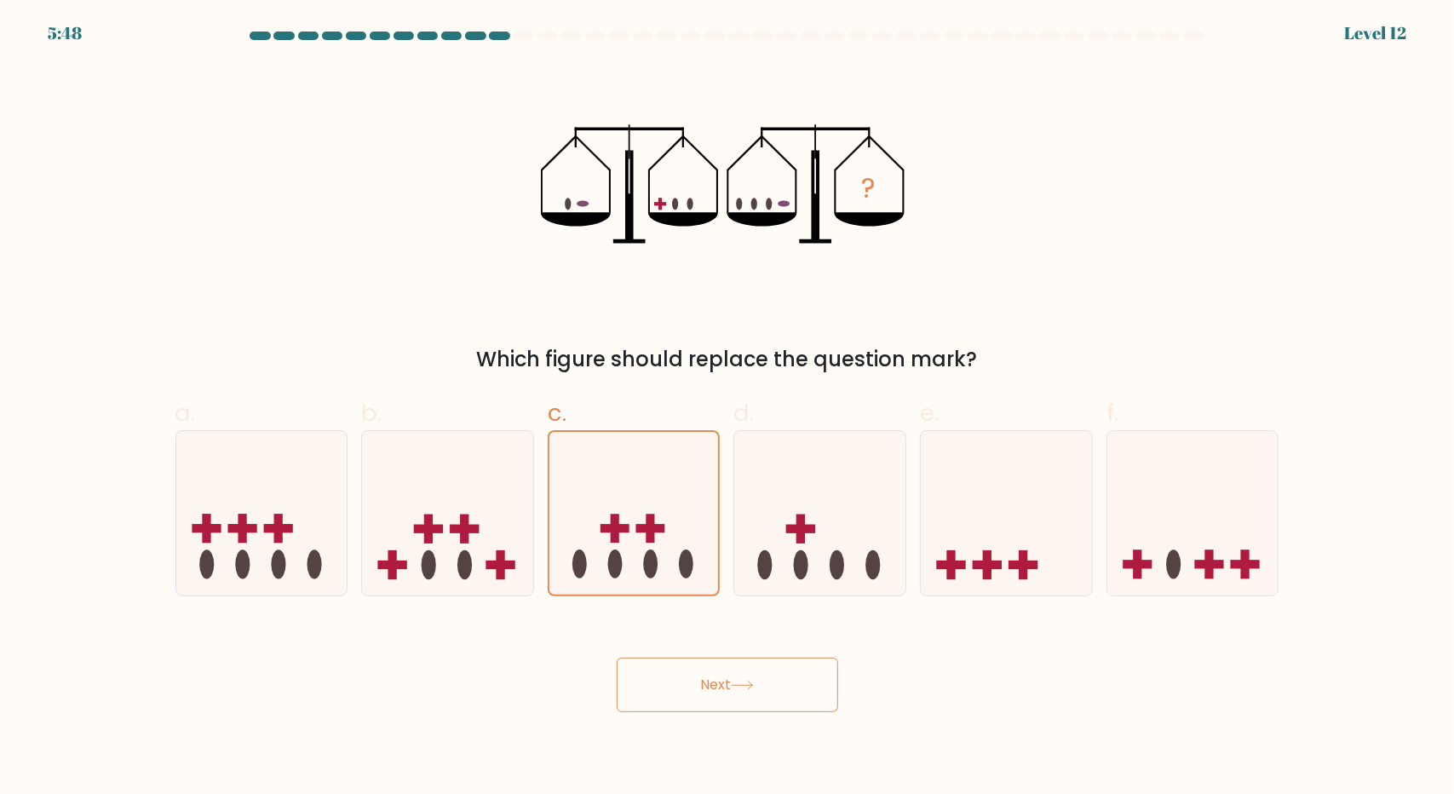
click at [710, 681] on button "Next" at bounding box center [728, 685] width 222 height 55
click at [711, 681] on button "Next" at bounding box center [728, 685] width 222 height 55
click at [790, 491] on icon at bounding box center [819, 512] width 171 height 141
click at [728, 408] on input "d." at bounding box center [728, 402] width 1 height 11
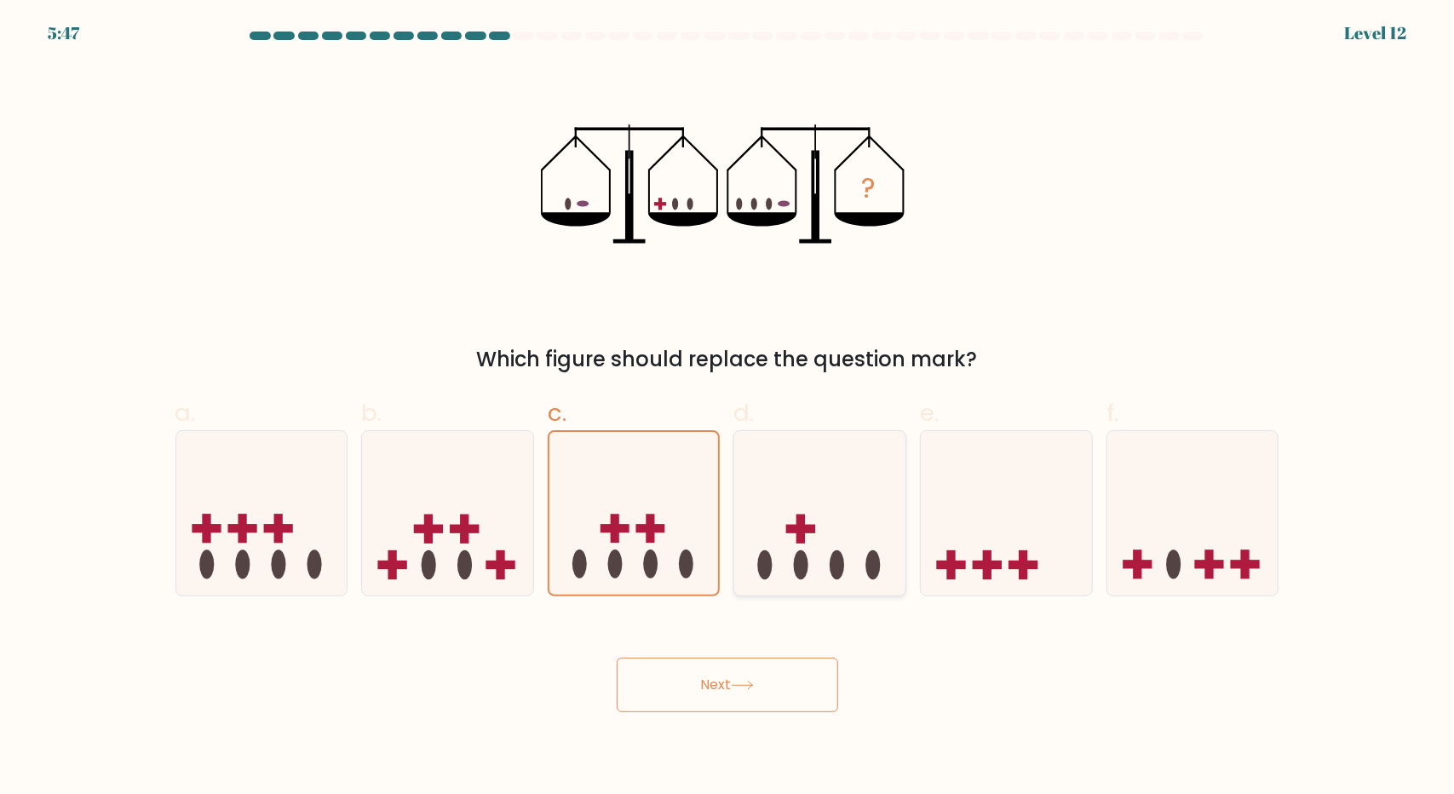
radio input "true"
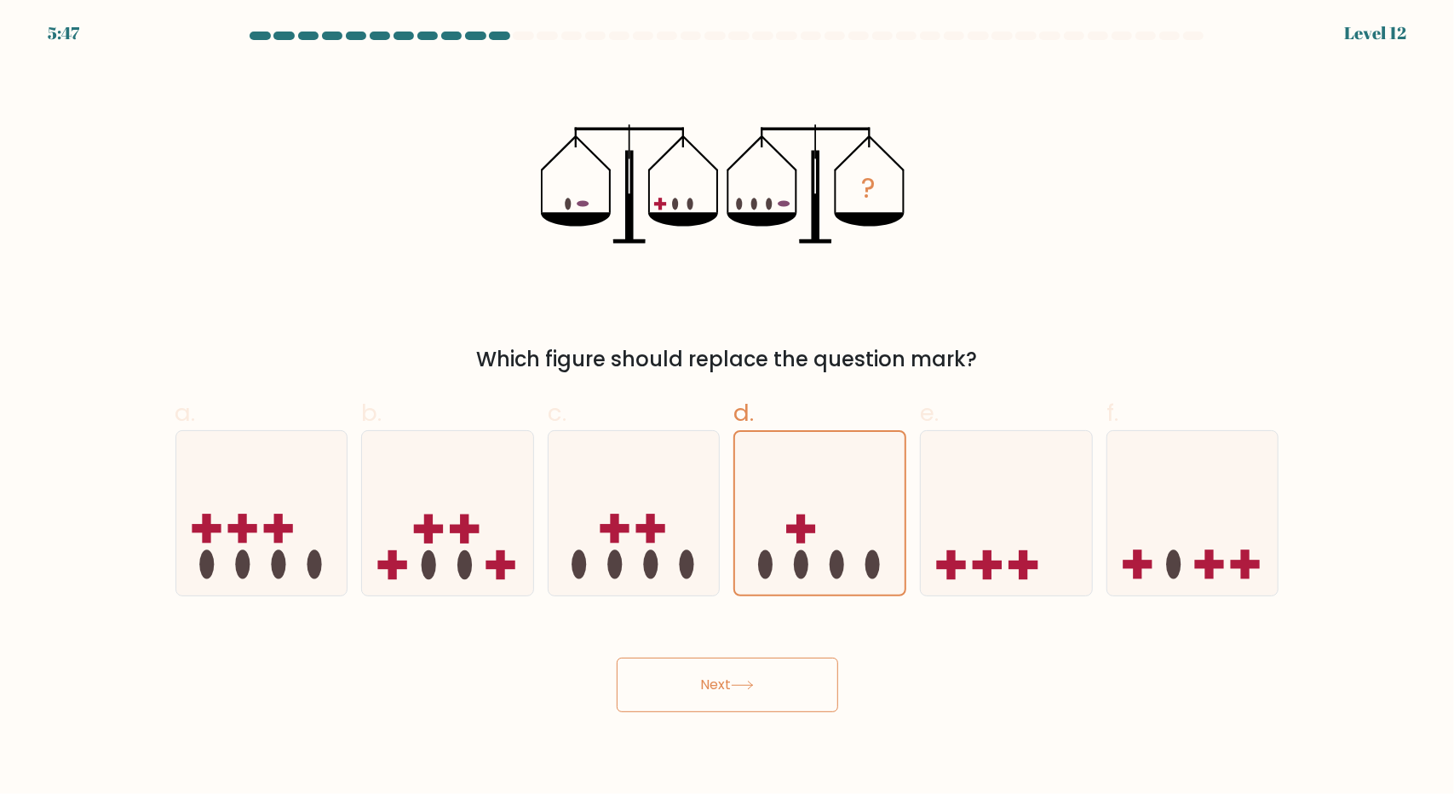
click at [743, 700] on button "Next" at bounding box center [728, 685] width 222 height 55
click at [743, 674] on button "Next" at bounding box center [728, 685] width 222 height 55
drag, startPoint x: 743, startPoint y: 674, endPoint x: 945, endPoint y: 520, distance: 254.1
click at [746, 671] on button "Next" at bounding box center [728, 685] width 222 height 55
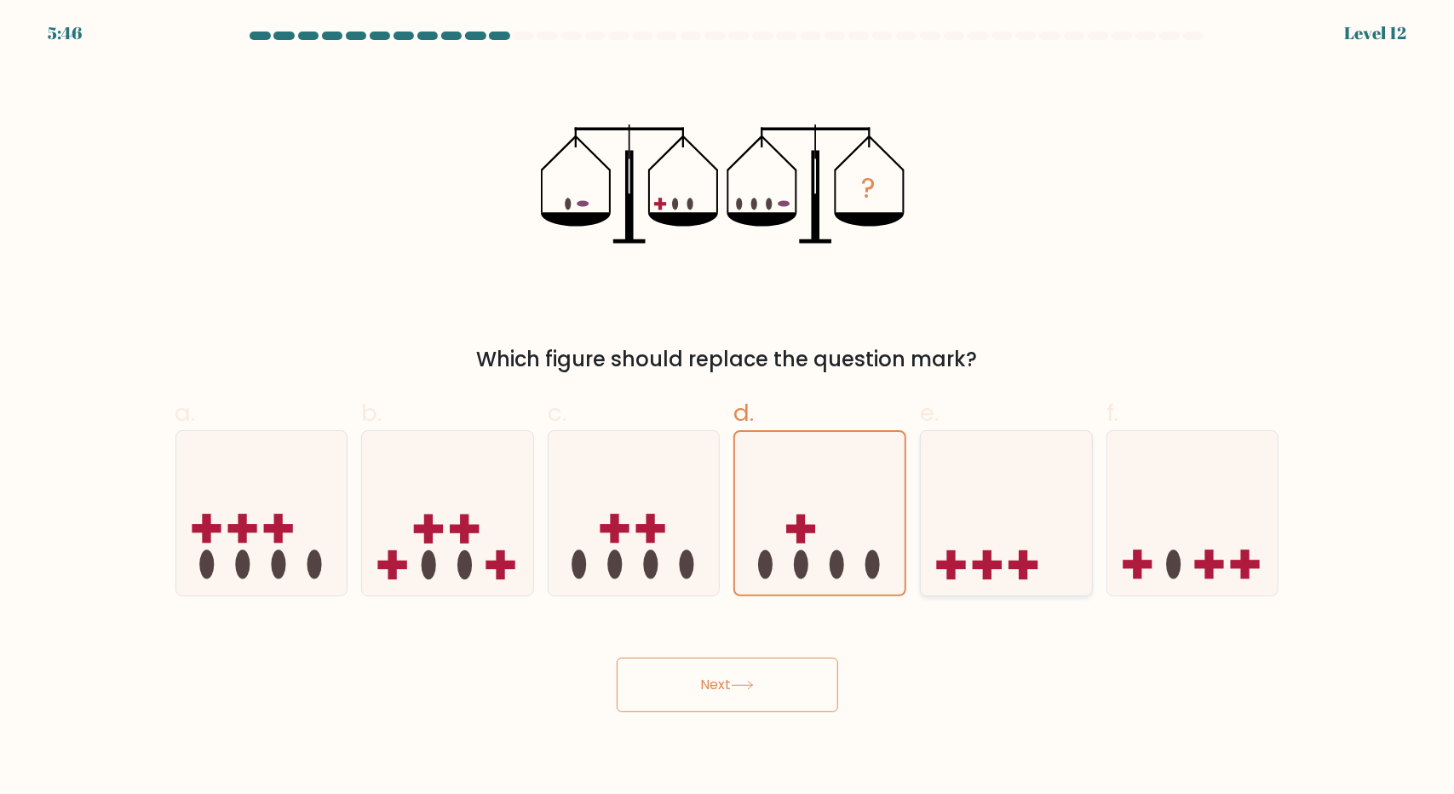
click at [969, 505] on icon at bounding box center [1006, 512] width 171 height 141
click at [728, 408] on input "e." at bounding box center [728, 402] width 1 height 11
radio input "true"
click at [787, 686] on button "Next" at bounding box center [728, 685] width 222 height 55
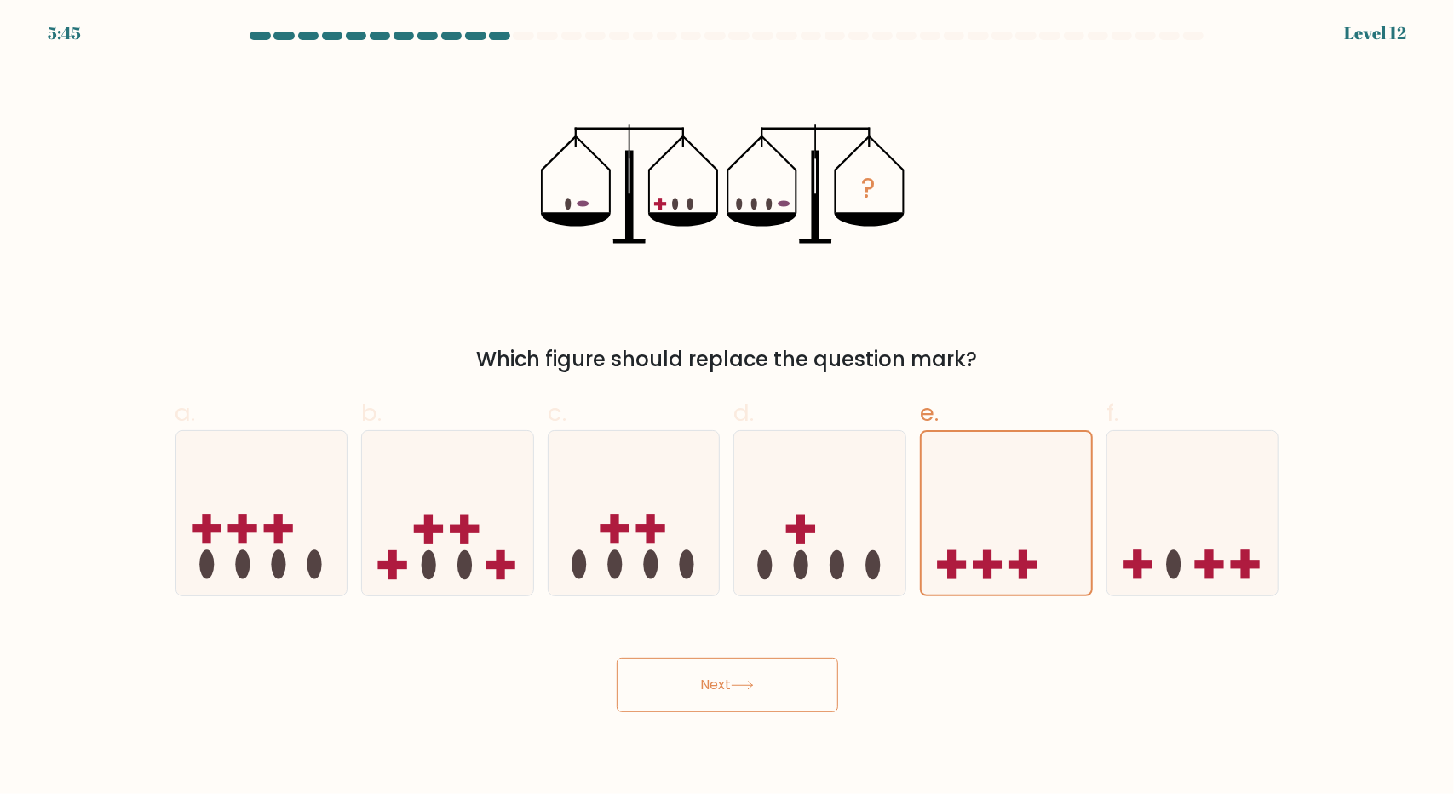
click at [787, 678] on button "Next" at bounding box center [728, 685] width 222 height 55
click at [804, 544] on icon at bounding box center [819, 512] width 171 height 141
click at [728, 408] on input "d." at bounding box center [728, 402] width 1 height 11
radio input "true"
click at [766, 700] on button "Next" at bounding box center [728, 685] width 222 height 55
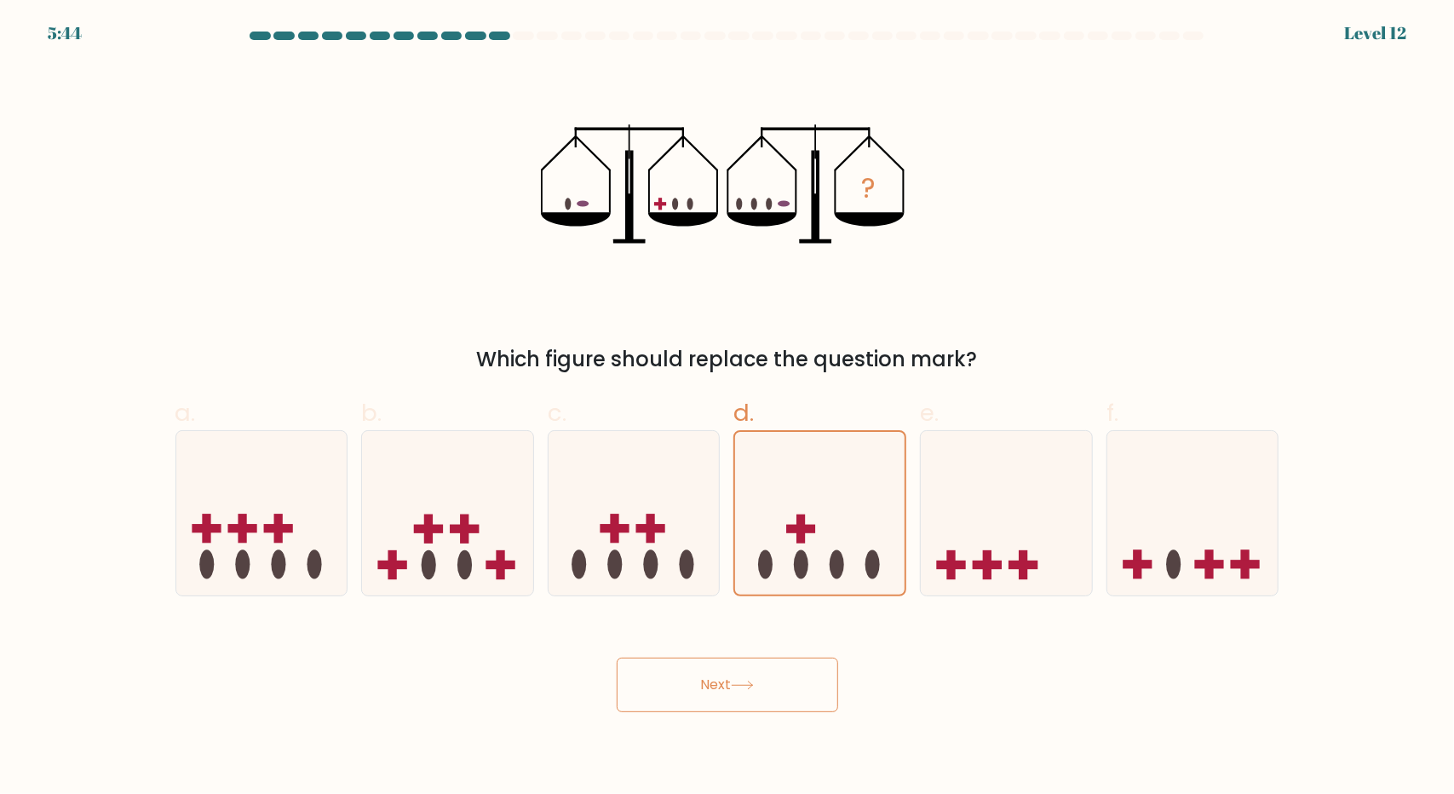
click at [767, 699] on button "Next" at bounding box center [728, 685] width 222 height 55
click at [1368, 40] on form at bounding box center [727, 372] width 1454 height 681
click at [71, 33] on form at bounding box center [727, 372] width 1454 height 681
click at [68, 38] on form at bounding box center [727, 372] width 1454 height 681
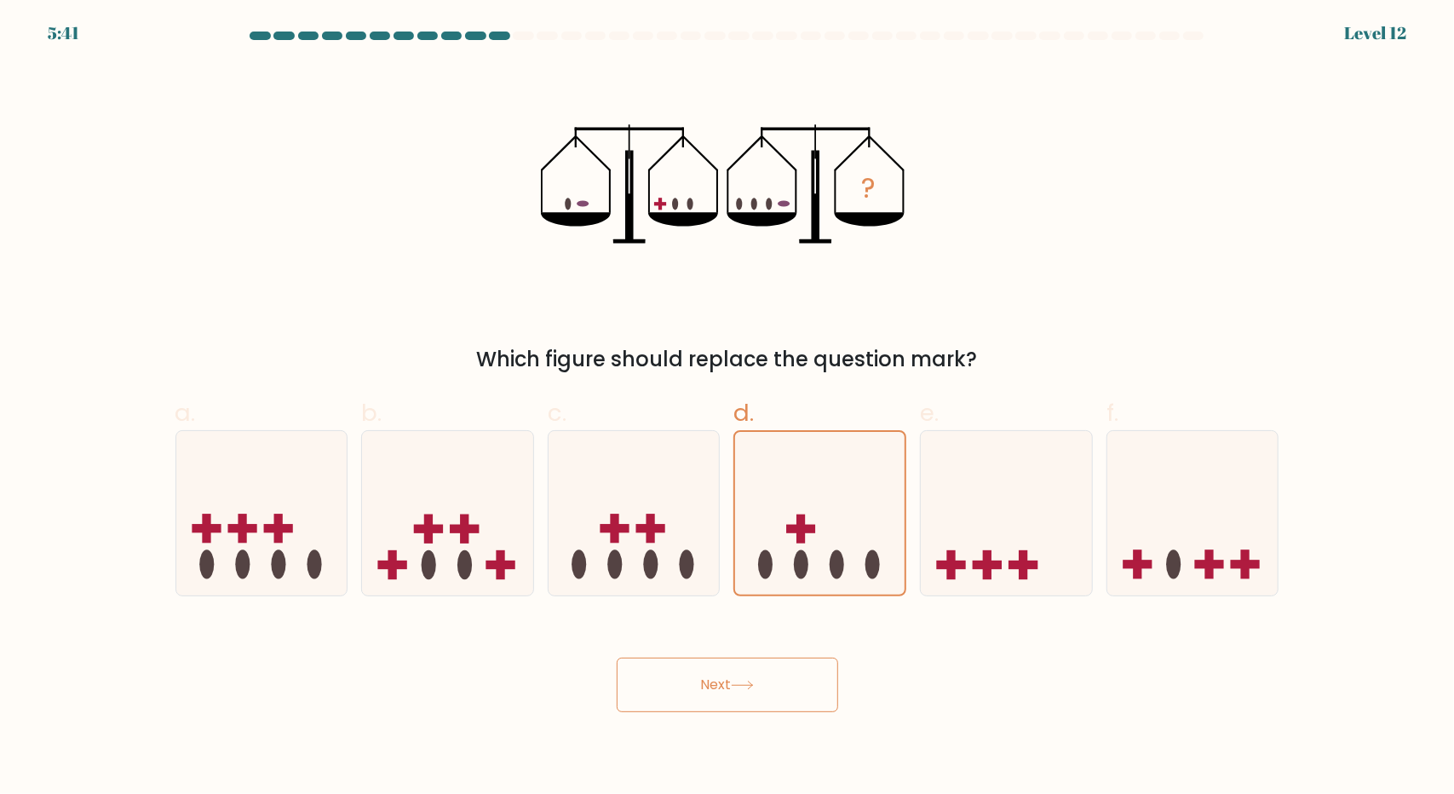
click at [68, 38] on form at bounding box center [727, 372] width 1454 height 681
click at [771, 132] on icon "?" at bounding box center [727, 184] width 372 height 239
drag, startPoint x: 771, startPoint y: 132, endPoint x: 748, endPoint y: 174, distance: 47.7
click at [769, 135] on icon "?" at bounding box center [727, 184] width 372 height 239
click at [741, 186] on icon "?" at bounding box center [727, 184] width 372 height 239
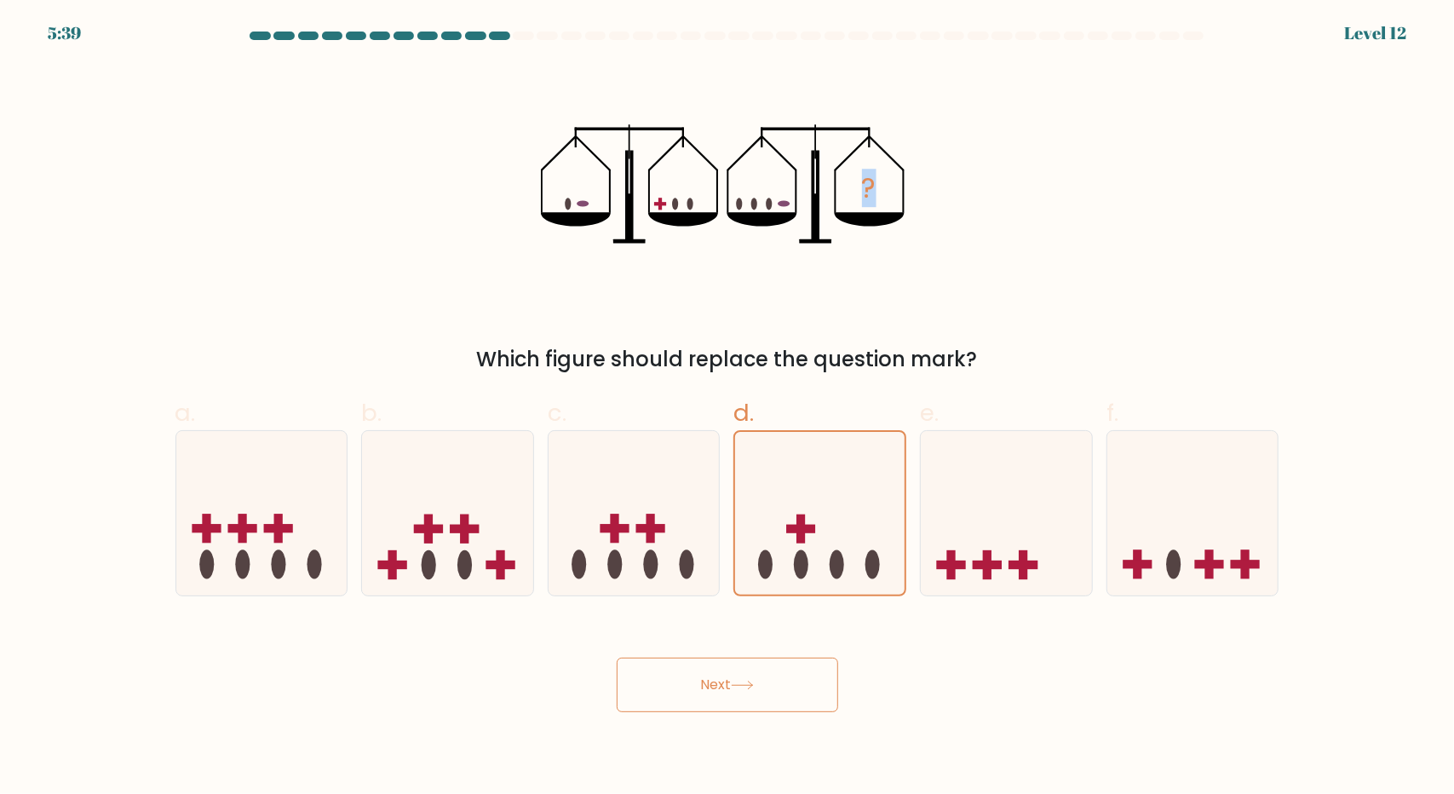
click at [741, 186] on icon "?" at bounding box center [727, 184] width 372 height 239
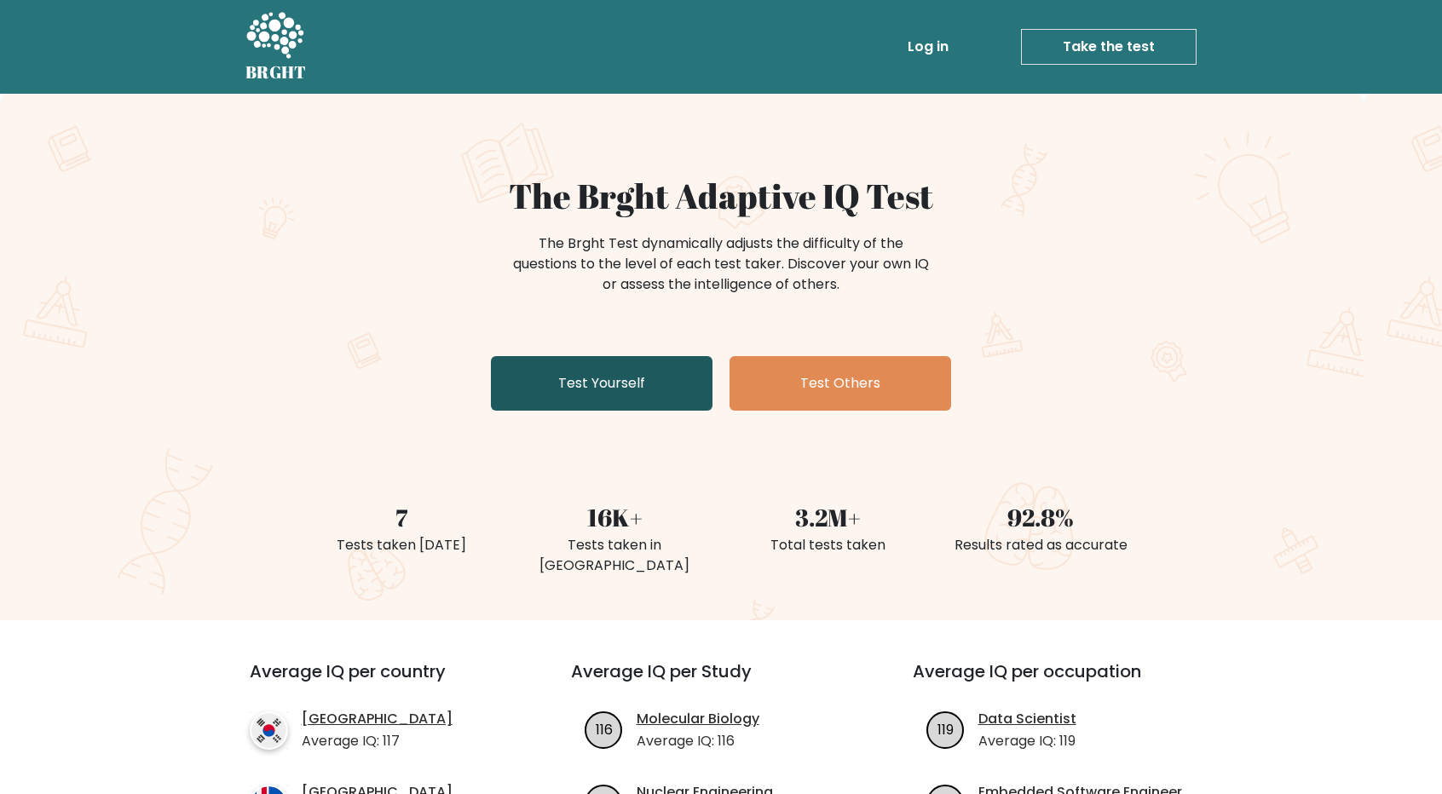
click at [584, 372] on link "Test Yourself" at bounding box center [602, 383] width 222 height 55
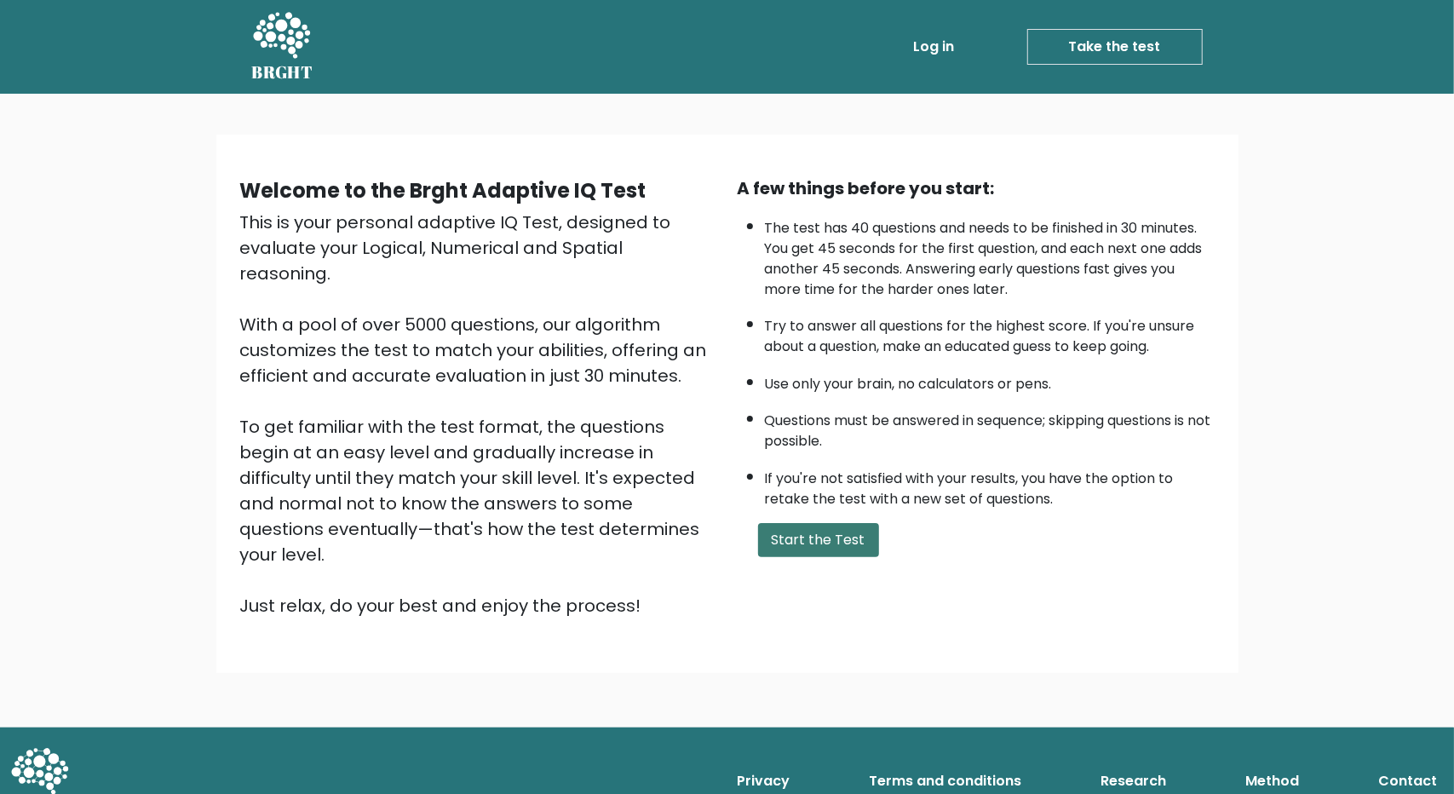
click at [826, 526] on button "Start the Test" at bounding box center [818, 540] width 121 height 34
click at [853, 531] on button "Start the Test" at bounding box center [818, 540] width 121 height 34
